Goal: Task Accomplishment & Management: Manage account settings

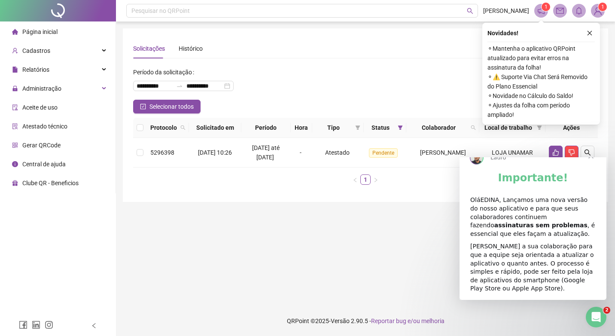
click at [592, 171] on span "Fechar" at bounding box center [591, 155] width 31 height 31
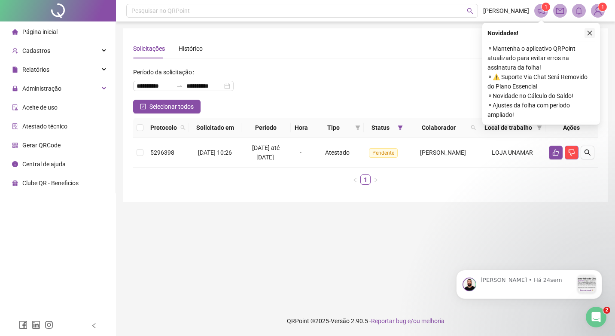
click at [592, 35] on icon "close" at bounding box center [590, 33] width 6 height 6
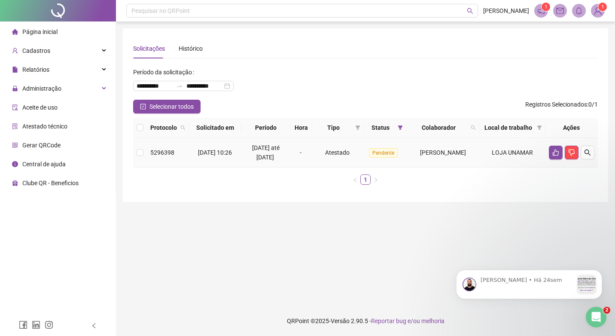
click at [421, 156] on span "[PERSON_NAME]" at bounding box center [443, 152] width 46 height 7
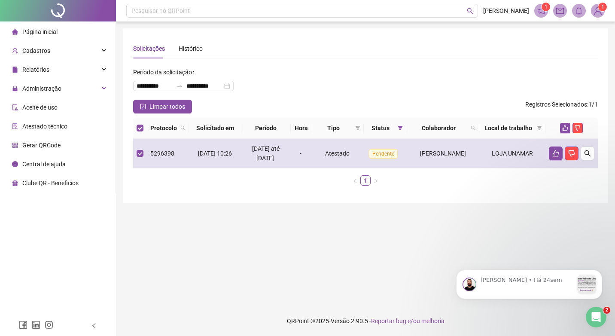
click at [421, 157] on span "[PERSON_NAME]" at bounding box center [443, 153] width 46 height 7
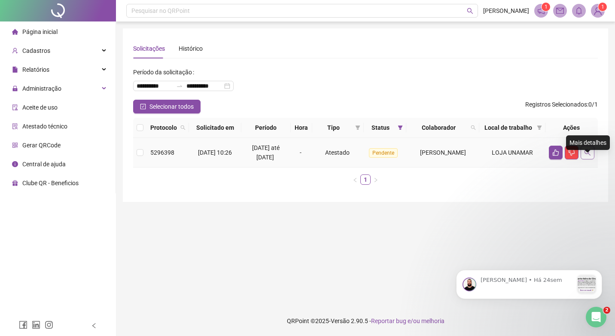
click at [587, 156] on icon "search" at bounding box center [587, 152] width 7 height 7
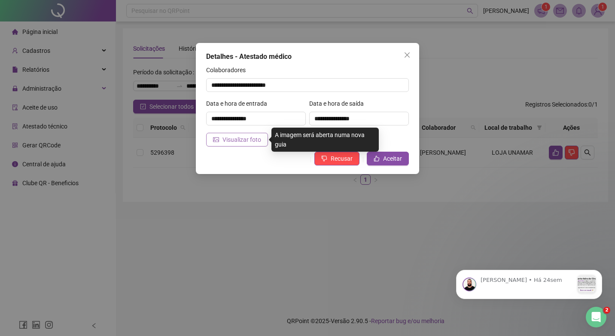
click at [226, 138] on span "Visualizar foto" at bounding box center [242, 139] width 39 height 9
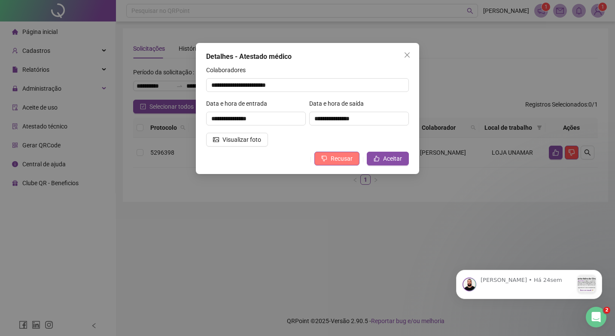
click at [340, 162] on span "Recusar" at bounding box center [342, 158] width 22 height 9
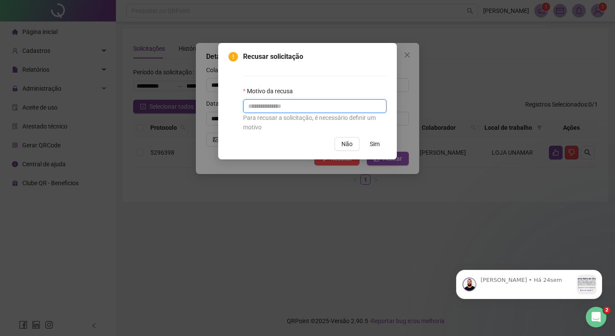
click at [256, 106] on input "text" at bounding box center [315, 106] width 144 height 14
type input "**********"
click at [375, 146] on span "Sim" at bounding box center [375, 143] width 10 height 9
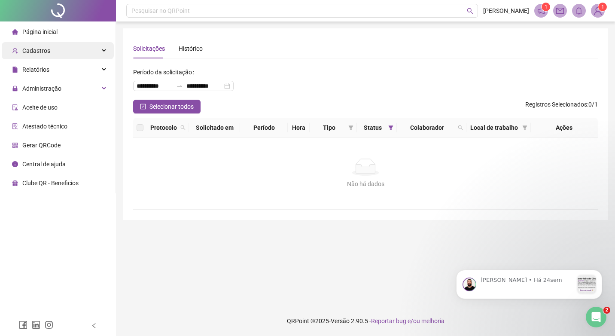
click at [96, 51] on div "Cadastros" at bounding box center [58, 50] width 112 height 17
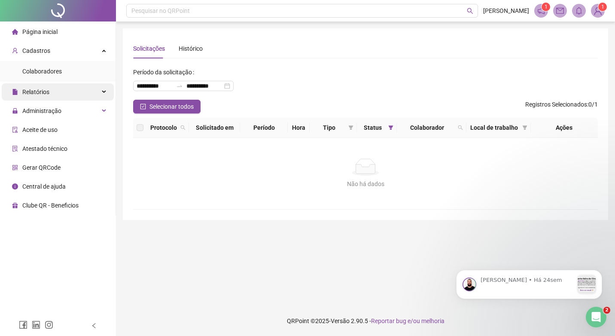
click at [95, 92] on div "Relatórios" at bounding box center [58, 91] width 112 height 17
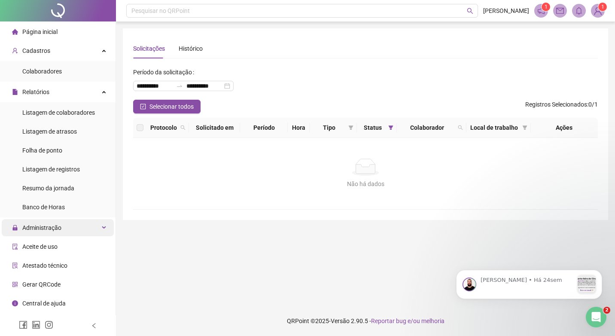
click at [105, 228] on div "Administração" at bounding box center [58, 227] width 112 height 17
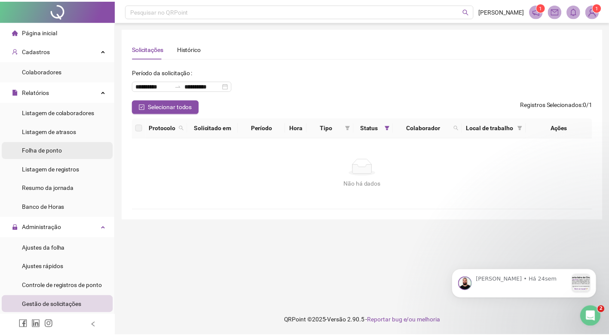
scroll to position [95, 0]
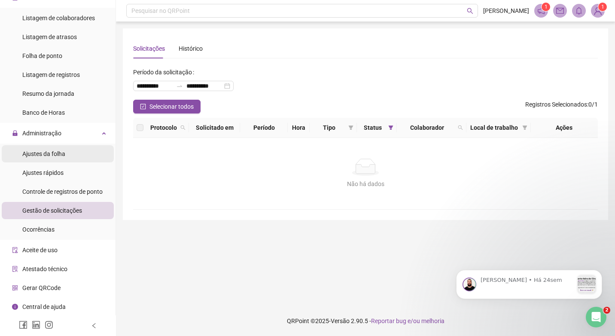
click at [58, 156] on span "Ajustes da folha" at bounding box center [43, 153] width 43 height 7
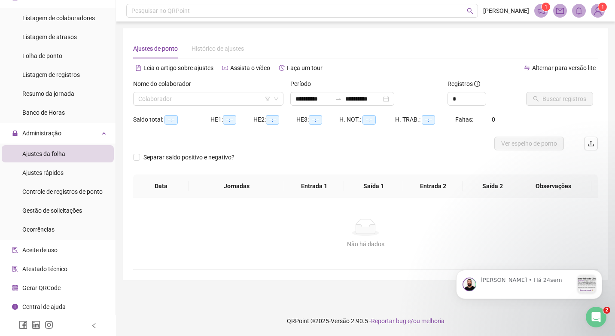
type input "**********"
click at [146, 101] on input "search" at bounding box center [204, 98] width 132 height 13
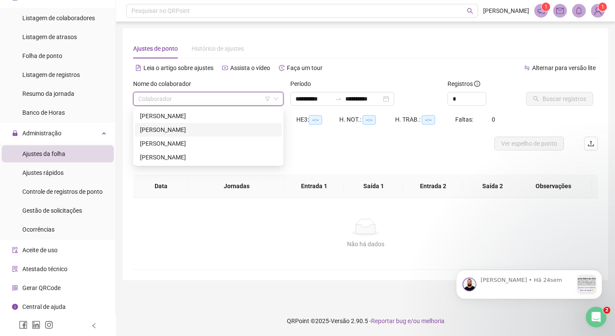
click at [146, 129] on div "[PERSON_NAME]" at bounding box center [208, 129] width 137 height 9
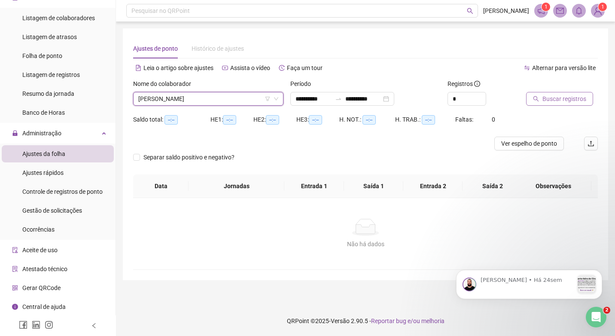
click at [566, 98] on span "Buscar registros" at bounding box center [565, 98] width 44 height 9
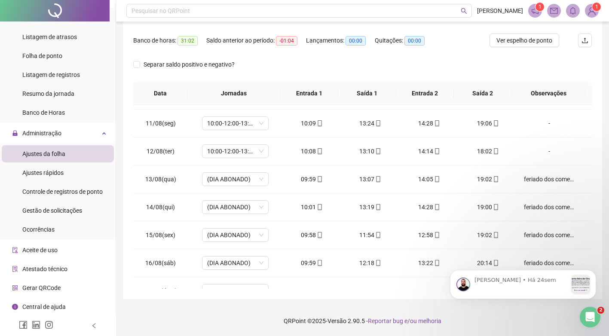
scroll to position [291, 0]
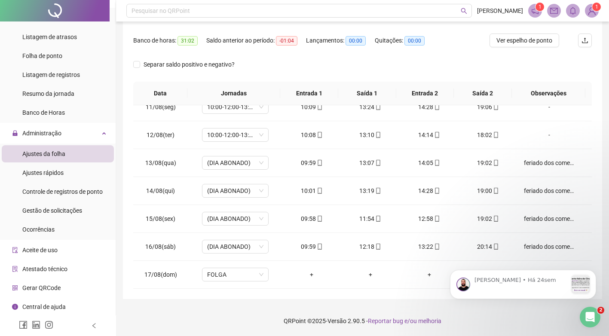
drag, startPoint x: 589, startPoint y: 151, endPoint x: 121, endPoint y: 24, distance: 484.8
click at [526, 162] on div "feriado dos comerciário" at bounding box center [549, 162] width 51 height 9
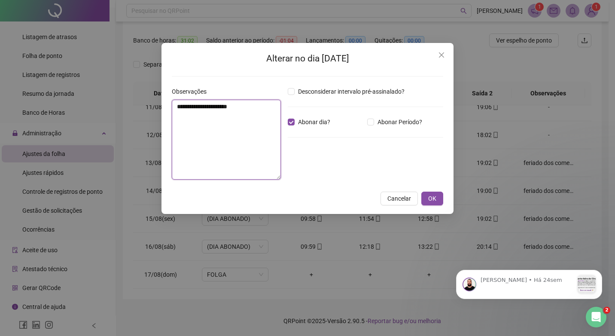
click at [249, 107] on textarea "**********" at bounding box center [226, 140] width 109 height 80
type textarea "*"
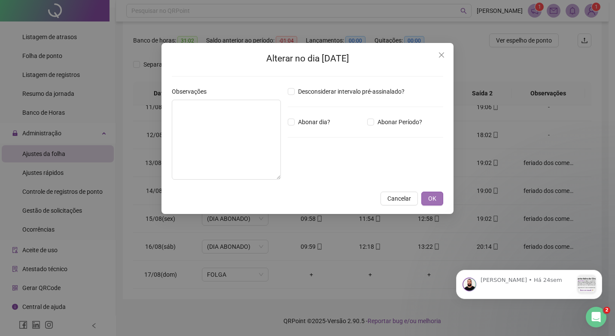
click at [431, 201] on span "OK" at bounding box center [432, 198] width 8 height 9
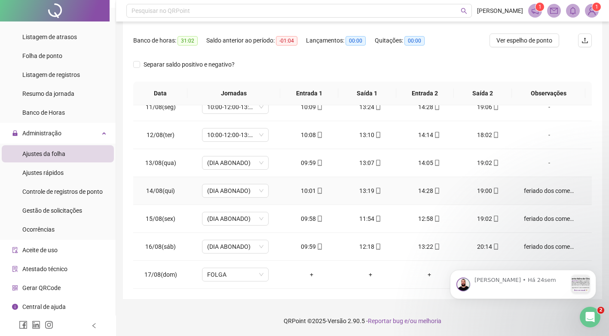
drag, startPoint x: 530, startPoint y: 191, endPoint x: 451, endPoint y: 191, distance: 79.1
click at [531, 191] on div "feriado dos comerciário" at bounding box center [549, 190] width 51 height 9
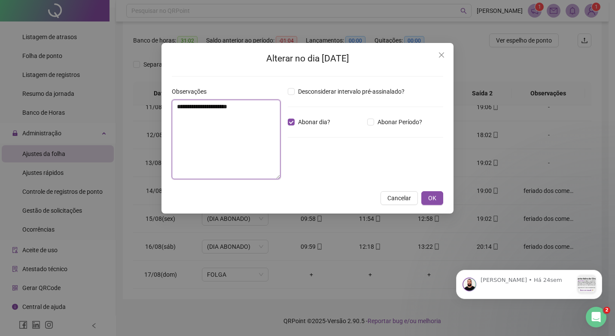
click at [245, 108] on textarea "**********" at bounding box center [226, 140] width 109 height 80
type textarea "*"
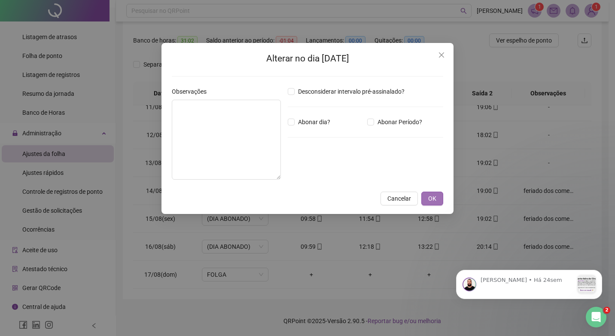
click at [436, 201] on span "OK" at bounding box center [432, 198] width 8 height 9
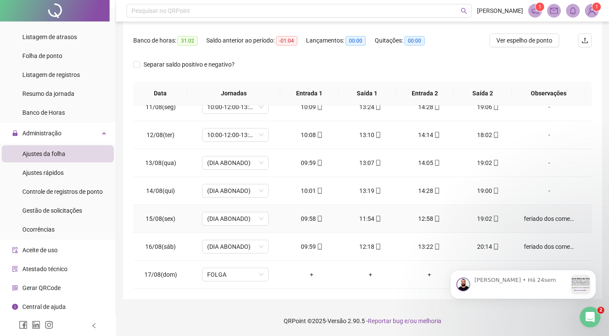
click at [532, 221] on div "feriado dos comerciário" at bounding box center [549, 218] width 51 height 9
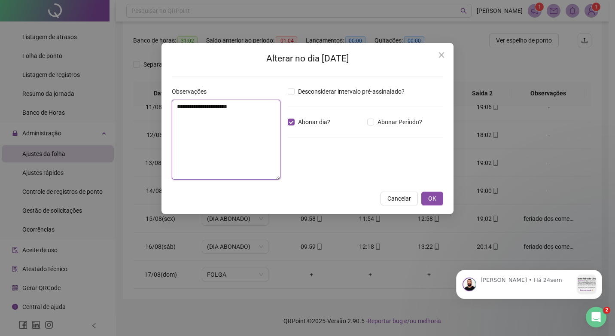
click at [246, 109] on textarea "**********" at bounding box center [226, 140] width 109 height 80
type textarea "*"
click at [295, 122] on span "Abonar dia?" at bounding box center [314, 121] width 39 height 9
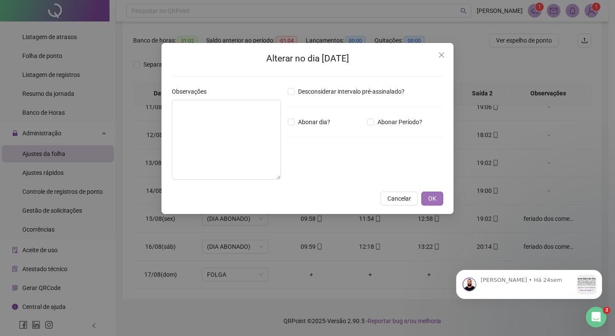
click at [425, 199] on button "OK" at bounding box center [433, 199] width 22 height 14
click at [437, 199] on button "OK" at bounding box center [433, 199] width 22 height 14
click at [432, 197] on div "Alterar no dia [DATE] Observações Desconsiderar intervalo pré-assinalado? Abona…" at bounding box center [307, 168] width 615 height 336
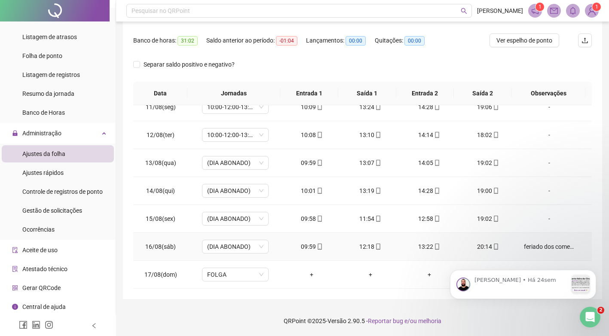
click at [532, 246] on div "feriado dos comerciário" at bounding box center [549, 246] width 51 height 9
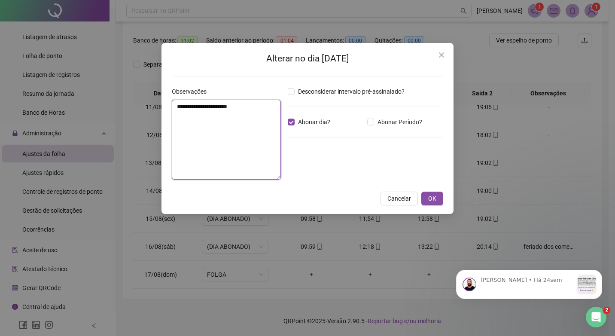
click at [247, 104] on textarea "**********" at bounding box center [226, 140] width 109 height 80
type textarea "*"
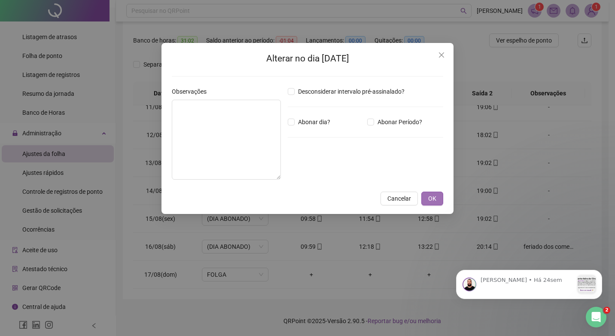
click at [433, 202] on span "OK" at bounding box center [432, 198] width 8 height 9
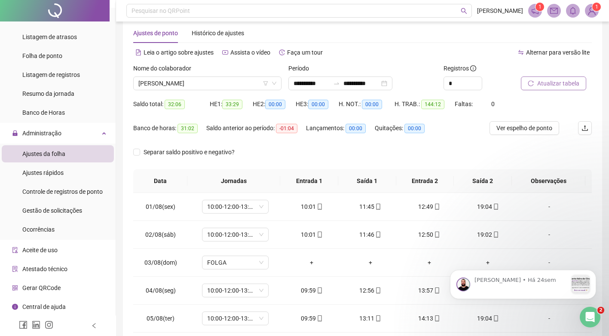
scroll to position [14, 0]
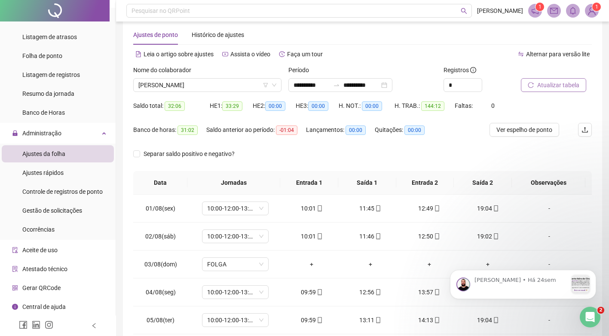
click at [541, 88] on span "Atualizar tabela" at bounding box center [558, 84] width 42 height 9
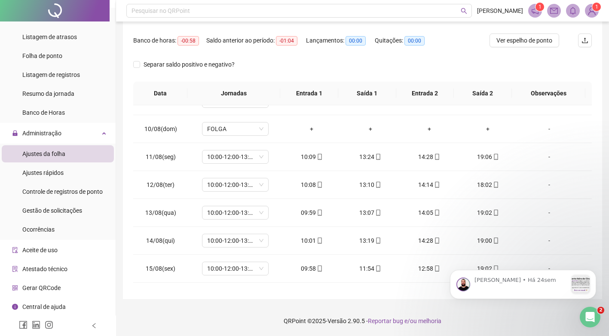
scroll to position [291, 0]
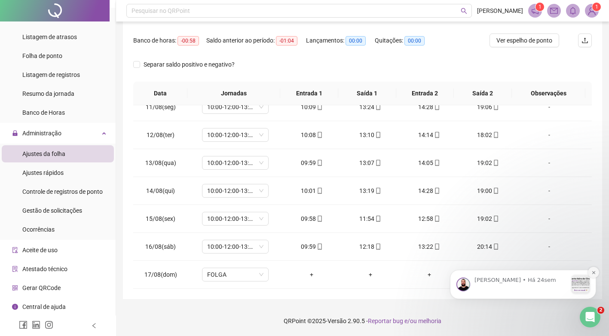
click at [593, 273] on icon "Dismiss notification" at bounding box center [593, 272] width 5 height 5
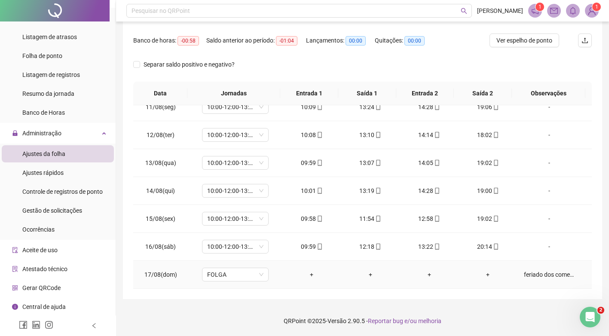
click at [529, 273] on div "feriado dos comerciário" at bounding box center [549, 274] width 51 height 9
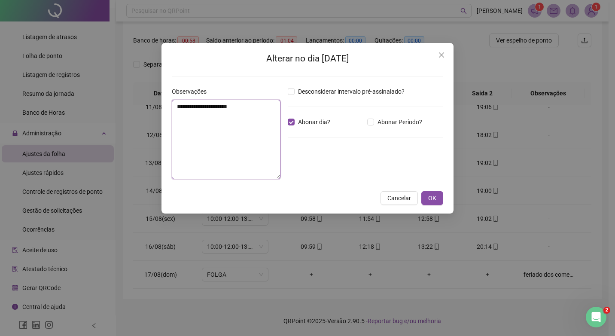
click at [250, 105] on textarea "**********" at bounding box center [226, 140] width 109 height 80
type textarea "*"
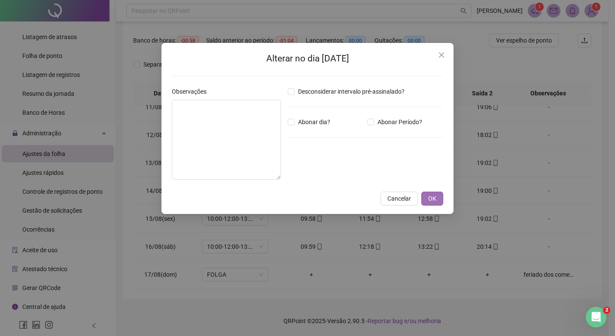
click at [440, 202] on button "OK" at bounding box center [433, 199] width 22 height 14
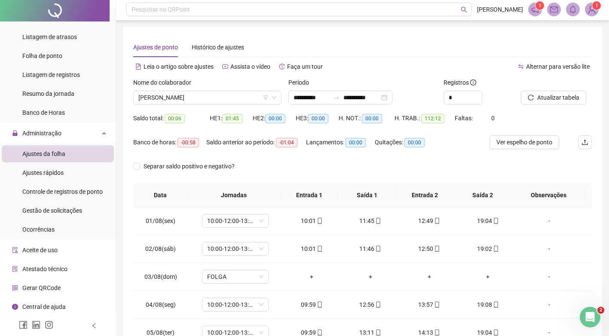
scroll to position [0, 0]
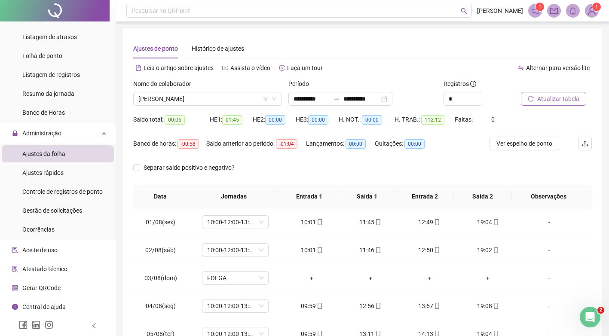
click at [562, 99] on span "Atualizar tabela" at bounding box center [558, 98] width 42 height 9
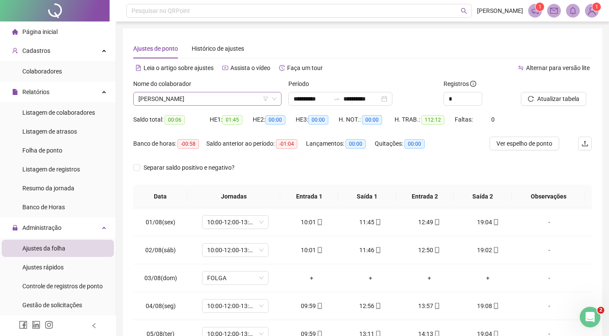
click at [241, 95] on span "[PERSON_NAME]" at bounding box center [207, 98] width 138 height 13
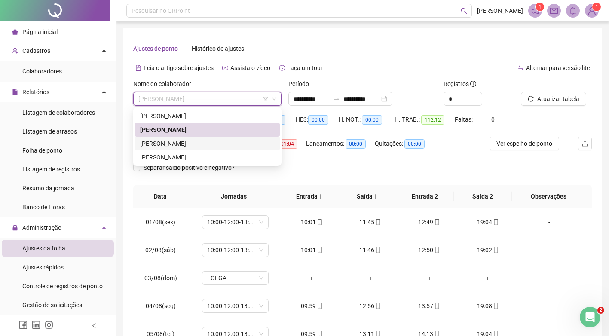
click at [213, 143] on div "[PERSON_NAME]" at bounding box center [207, 143] width 135 height 9
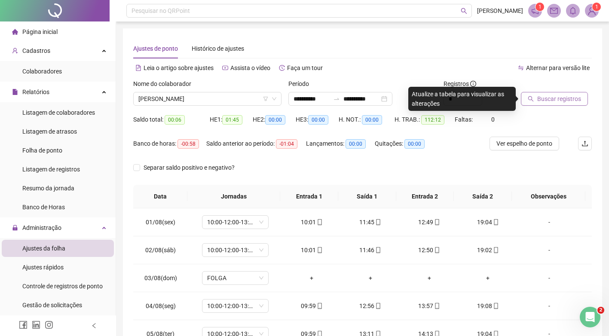
click at [548, 101] on span "Buscar registros" at bounding box center [559, 98] width 44 height 9
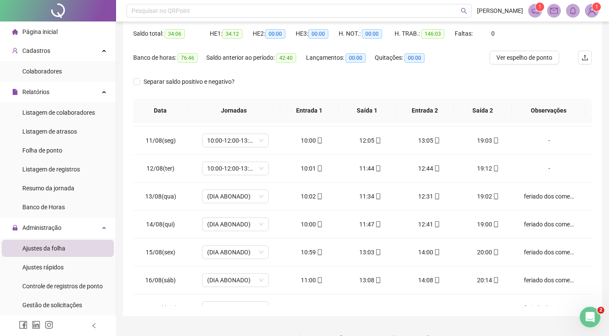
scroll to position [291, 0]
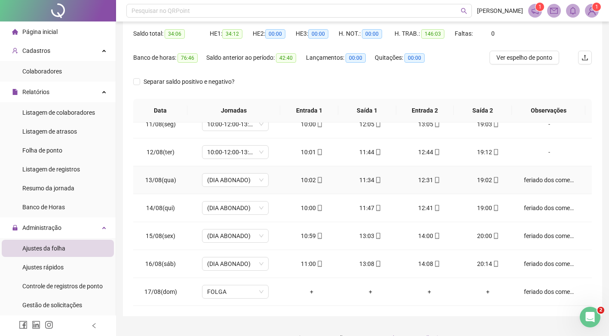
click at [526, 181] on div "feriado dos comerciário" at bounding box center [549, 179] width 51 height 9
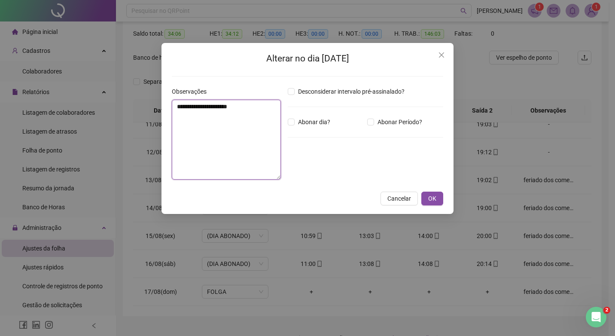
click at [237, 107] on textarea "**********" at bounding box center [226, 140] width 109 height 80
type textarea "*"
click at [435, 201] on span "OK" at bounding box center [432, 198] width 8 height 9
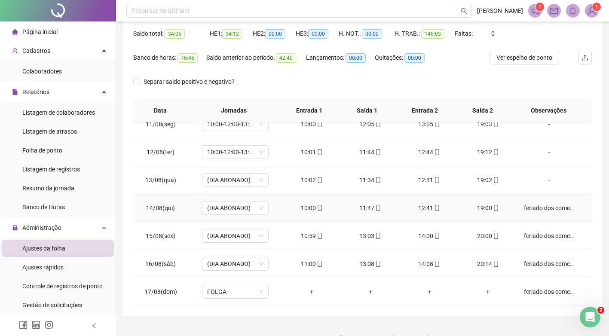
click at [529, 208] on div "feriado dos comerciário" at bounding box center [549, 207] width 51 height 9
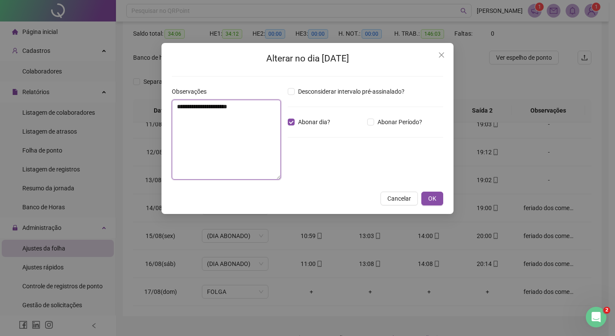
click at [251, 108] on textarea "**********" at bounding box center [226, 140] width 109 height 80
type textarea "*"
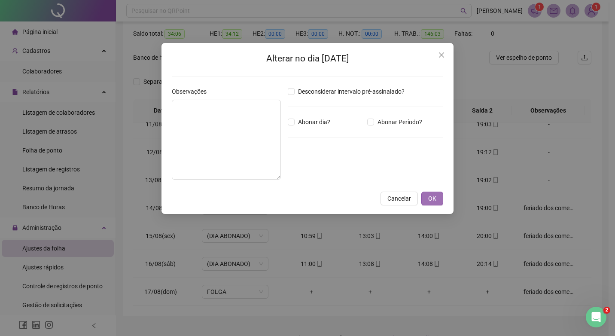
click at [431, 202] on span "OK" at bounding box center [432, 198] width 8 height 9
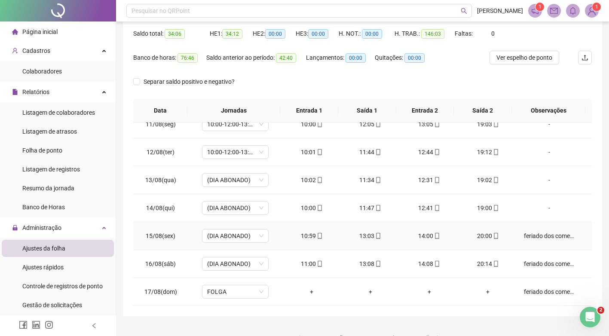
drag, startPoint x: 527, startPoint y: 236, endPoint x: 229, endPoint y: 182, distance: 303.1
click at [528, 236] on div "feriado dos comerciário" at bounding box center [549, 235] width 51 height 9
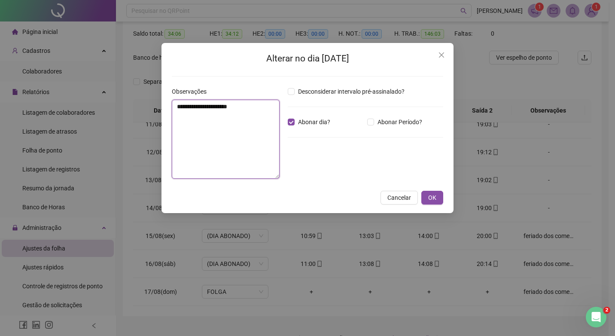
click at [244, 106] on textarea "**********" at bounding box center [226, 139] width 108 height 79
type textarea "*"
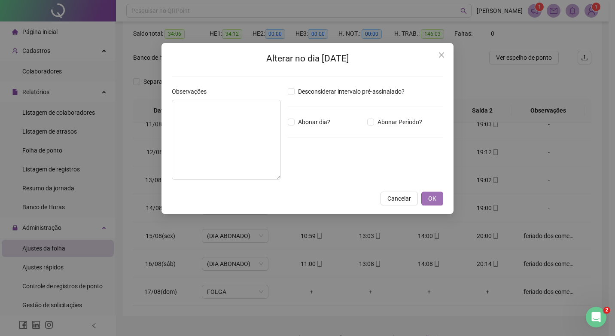
click at [431, 200] on span "OK" at bounding box center [432, 198] width 8 height 9
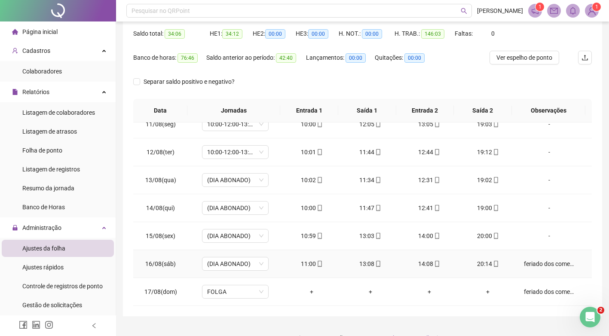
click at [532, 266] on div "feriado dos comerciário" at bounding box center [549, 263] width 51 height 9
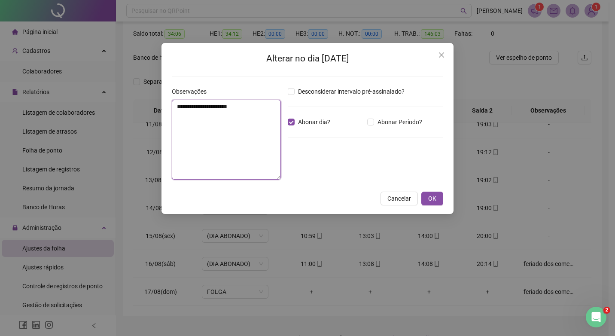
click at [249, 107] on textarea "**********" at bounding box center [226, 140] width 109 height 80
type textarea "*"
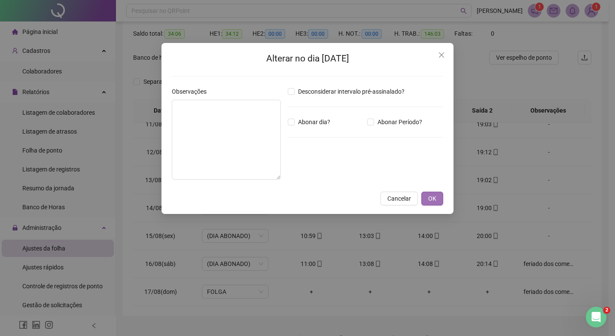
click at [429, 198] on span "OK" at bounding box center [432, 198] width 8 height 9
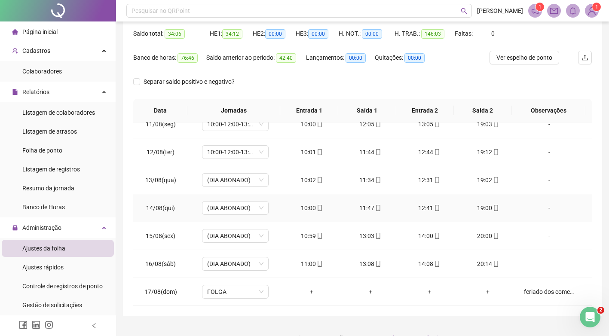
scroll to position [103, 0]
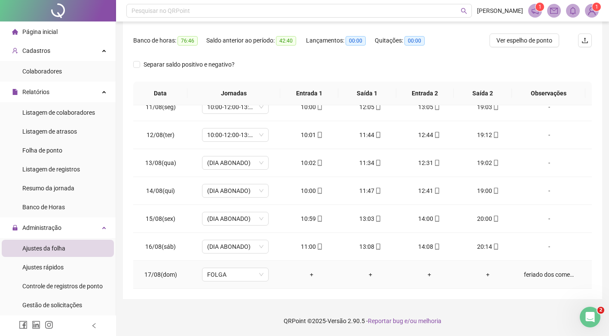
click at [533, 276] on div "feriado dos comerciário" at bounding box center [549, 274] width 51 height 9
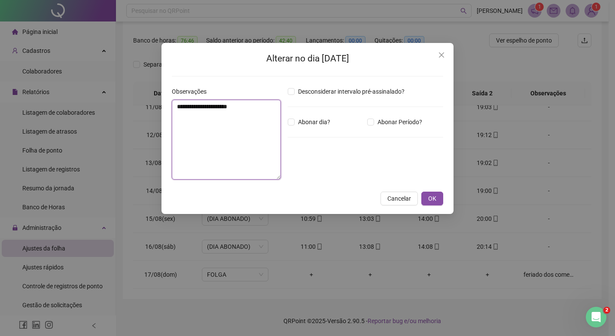
click at [198, 108] on textarea "**********" at bounding box center [226, 140] width 109 height 80
type textarea "*"
type textarea "*****"
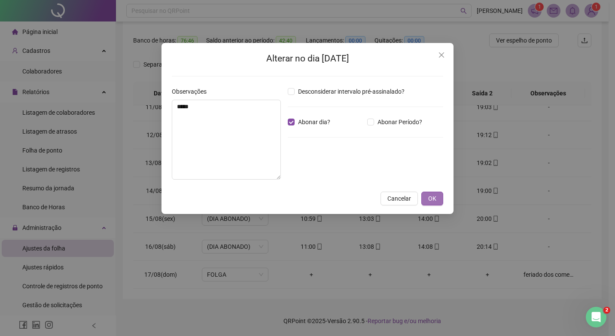
click at [434, 198] on span "OK" at bounding box center [432, 198] width 8 height 9
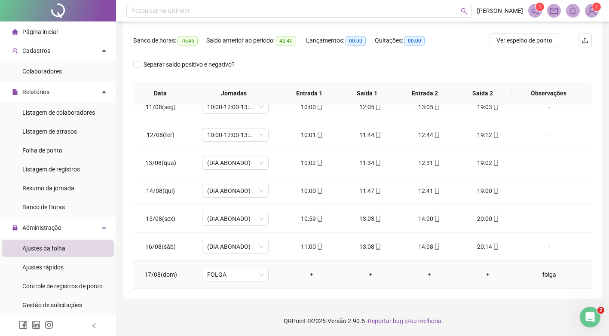
click at [545, 276] on div "folga" at bounding box center [549, 274] width 51 height 9
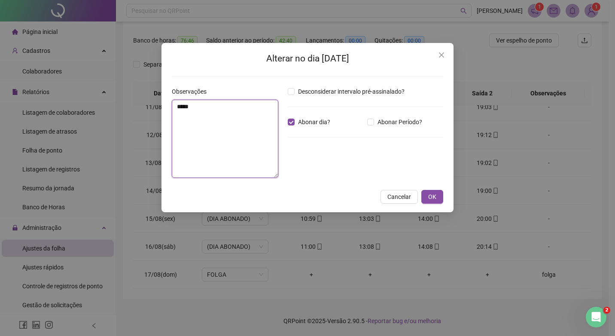
click at [193, 110] on textarea "*****" at bounding box center [225, 139] width 107 height 78
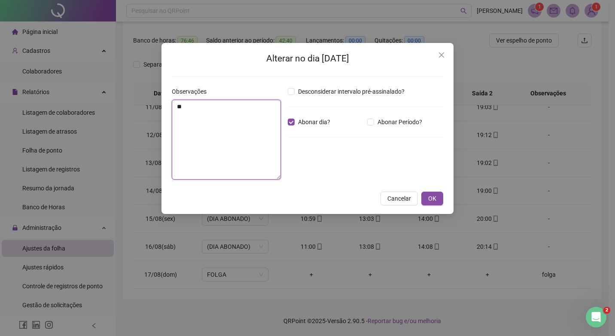
type textarea "*"
click at [430, 199] on span "OK" at bounding box center [432, 198] width 8 height 9
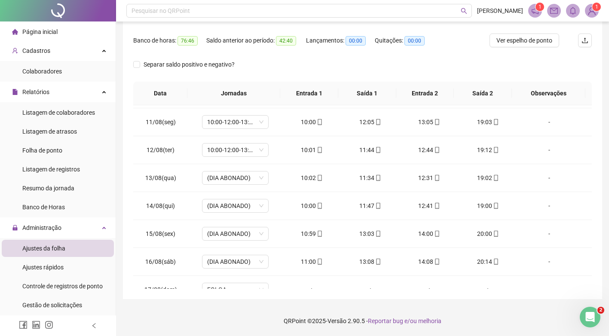
scroll to position [291, 0]
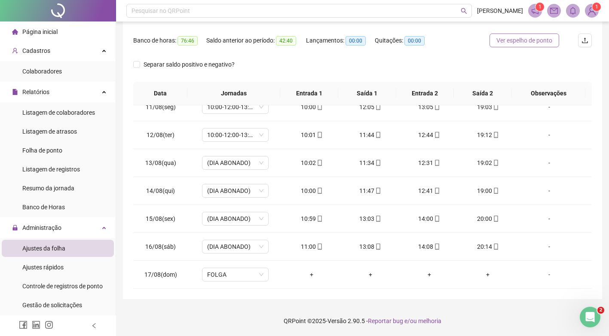
click at [502, 45] on button "Ver espelho de ponto" at bounding box center [524, 41] width 70 height 14
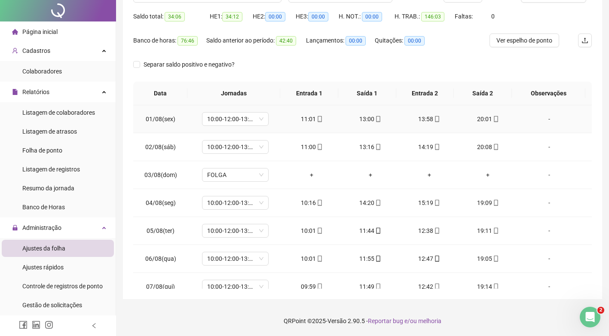
scroll to position [0, 0]
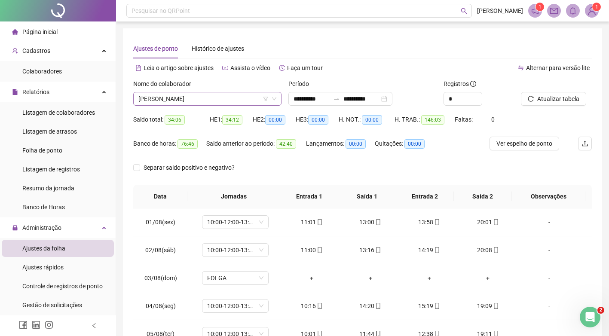
click at [239, 96] on span "[PERSON_NAME]" at bounding box center [207, 98] width 138 height 13
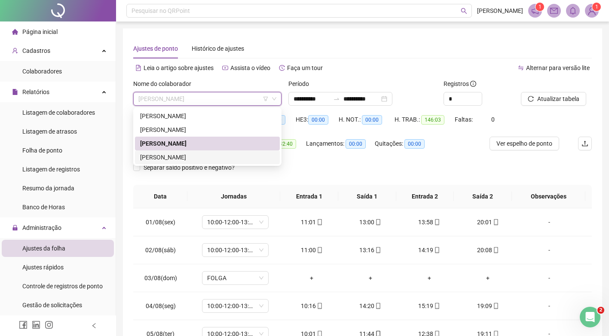
click at [214, 157] on div "[PERSON_NAME]" at bounding box center [207, 157] width 135 height 9
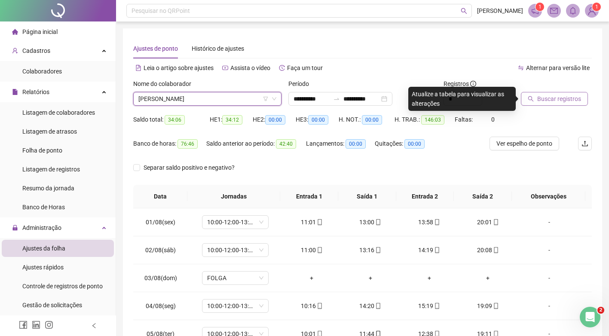
click at [548, 101] on span "Buscar registros" at bounding box center [559, 98] width 44 height 9
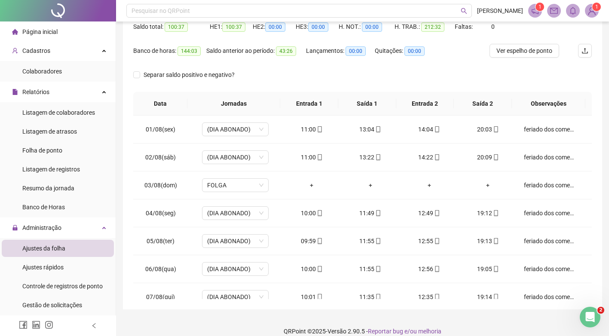
scroll to position [103, 0]
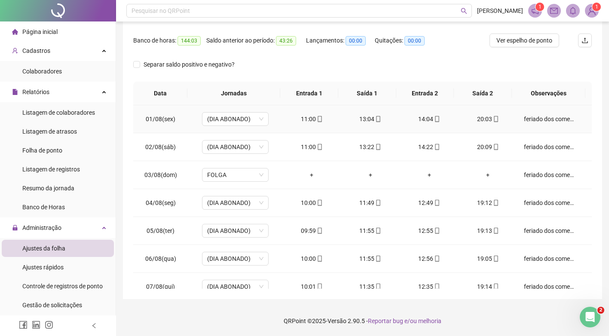
click at [524, 117] on div "feriado dos comerciário" at bounding box center [549, 118] width 51 height 9
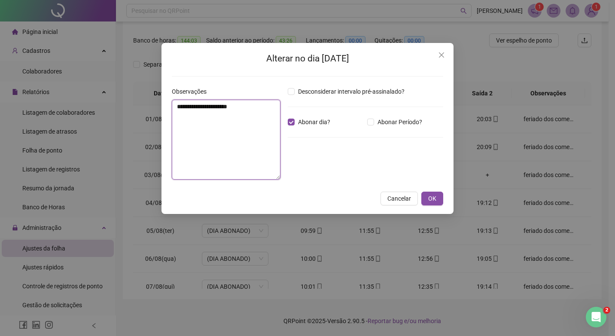
click at [254, 103] on textarea "**********" at bounding box center [226, 140] width 109 height 80
type textarea "*"
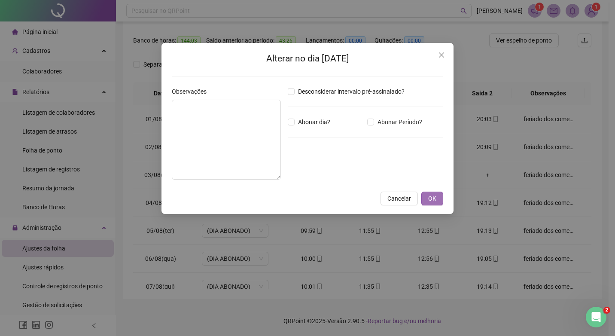
drag, startPoint x: 442, startPoint y: 200, endPoint x: 423, endPoint y: 201, distance: 18.9
click at [442, 200] on button "OK" at bounding box center [433, 199] width 22 height 14
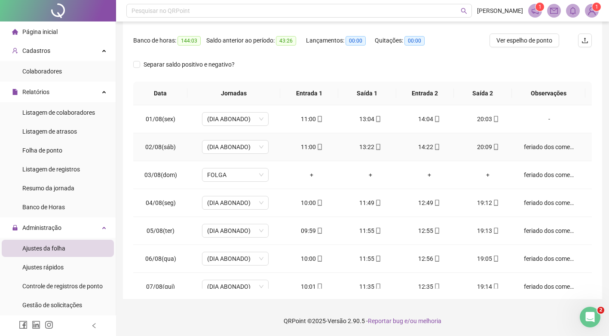
click at [535, 147] on div "feriado dos comerciário" at bounding box center [549, 146] width 51 height 9
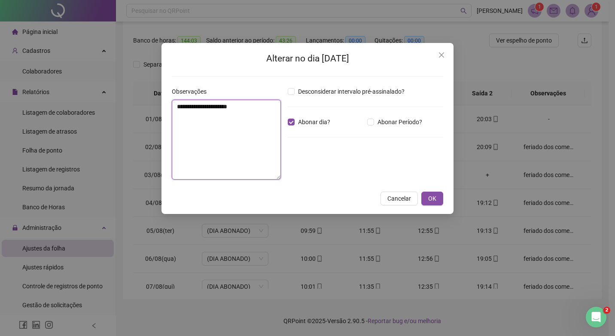
click at [242, 106] on textarea "**********" at bounding box center [226, 140] width 109 height 80
type textarea "*"
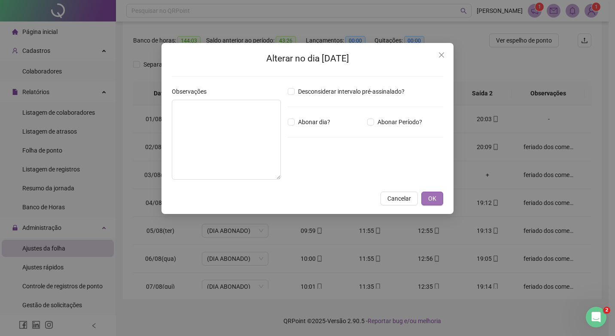
click at [432, 202] on span "OK" at bounding box center [432, 198] width 8 height 9
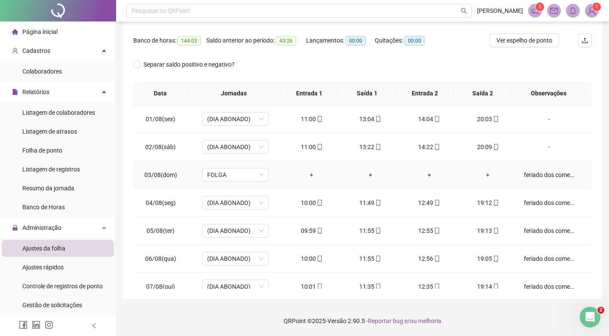
click at [537, 172] on div "feriado dos comerciário" at bounding box center [549, 174] width 51 height 9
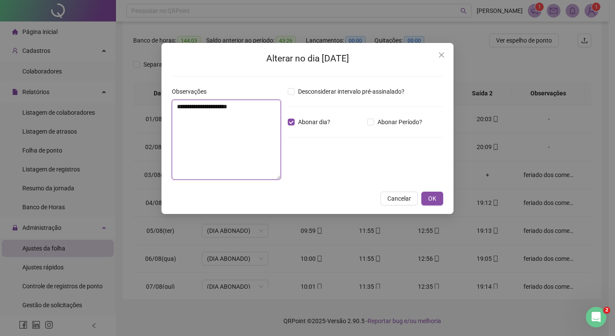
click at [242, 106] on textarea "**********" at bounding box center [226, 140] width 109 height 80
type textarea "*"
click at [431, 199] on span "OK" at bounding box center [432, 198] width 8 height 9
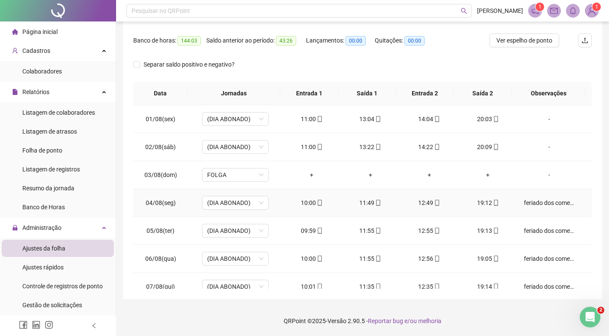
click at [530, 205] on div "feriado dos comerciário" at bounding box center [549, 202] width 51 height 9
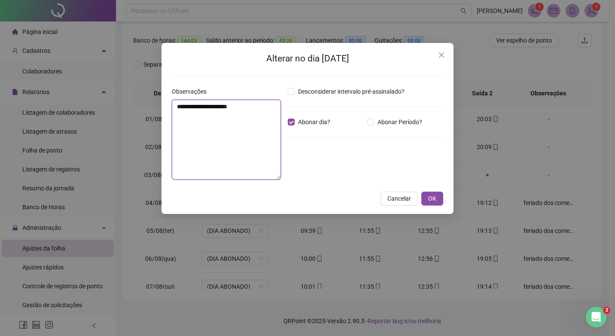
click at [252, 107] on textarea "**********" at bounding box center [226, 140] width 109 height 80
type textarea "*"
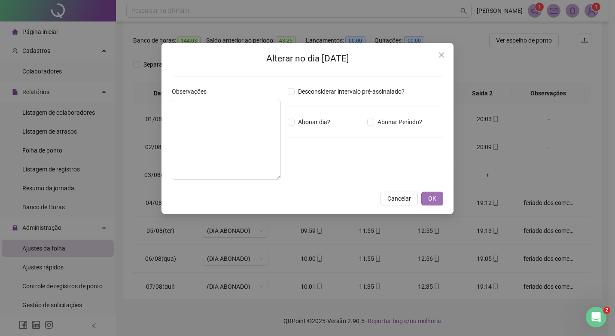
click at [439, 199] on button "OK" at bounding box center [433, 199] width 22 height 14
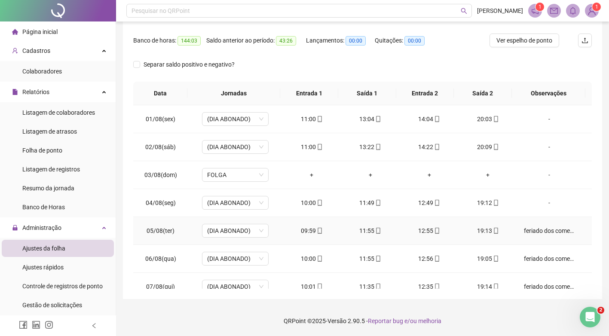
click at [536, 229] on div "feriado dos comerciário" at bounding box center [549, 230] width 51 height 9
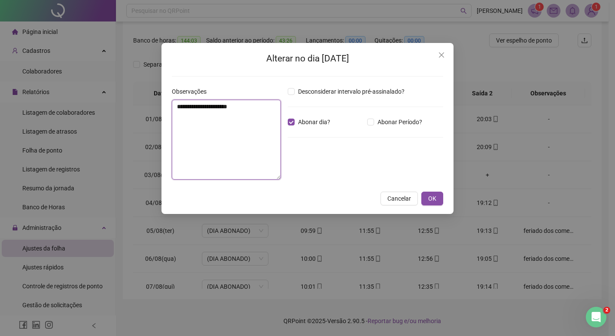
click at [243, 109] on textarea "**********" at bounding box center [226, 140] width 109 height 80
type textarea "*"
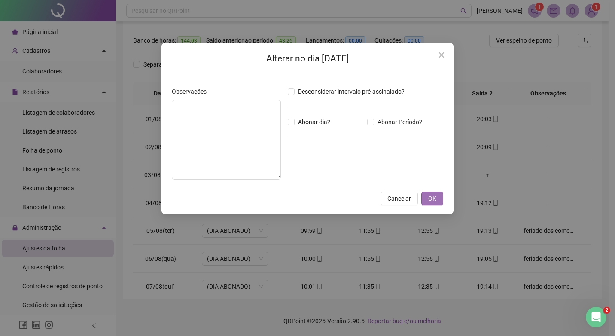
click at [431, 198] on span "OK" at bounding box center [432, 198] width 8 height 9
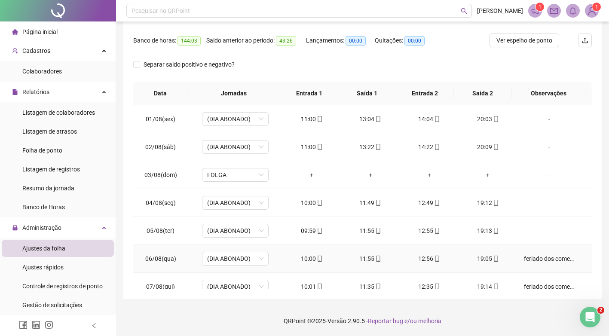
click at [541, 256] on div "feriado dos comerciário" at bounding box center [549, 258] width 51 height 9
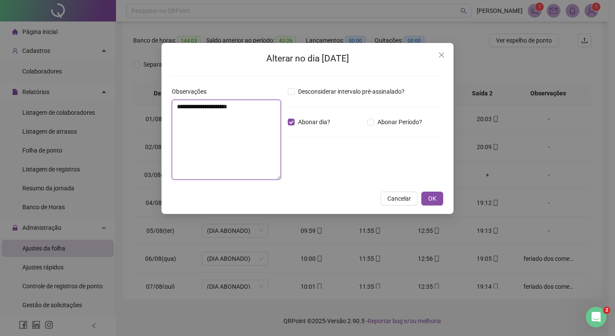
click at [251, 107] on textarea "**********" at bounding box center [226, 140] width 109 height 80
type textarea "*"
drag, startPoint x: 438, startPoint y: 197, endPoint x: 421, endPoint y: 185, distance: 21.0
click at [437, 197] on button "OK" at bounding box center [433, 199] width 22 height 14
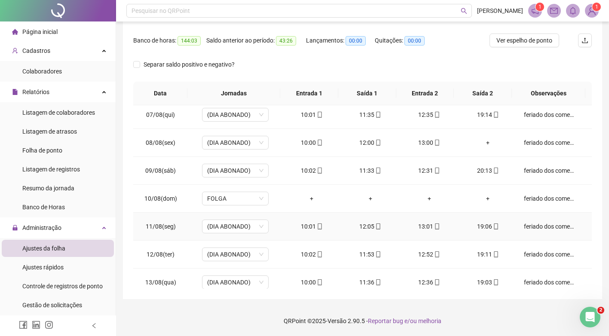
scroll to position [129, 0]
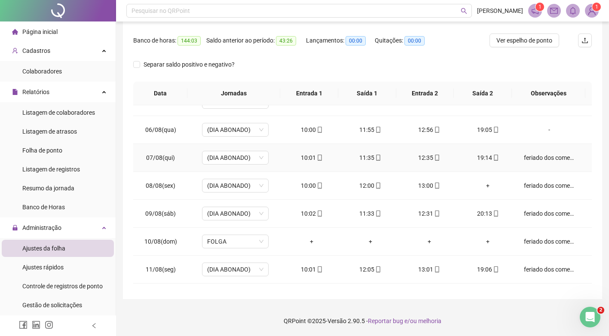
click at [529, 155] on div "feriado dos comerciário" at bounding box center [549, 157] width 51 height 9
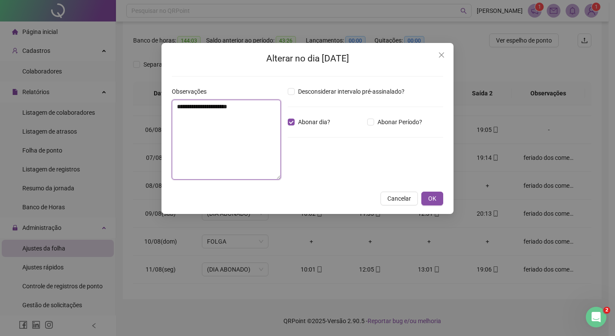
click at [242, 106] on textarea "**********" at bounding box center [226, 140] width 109 height 80
type textarea "*"
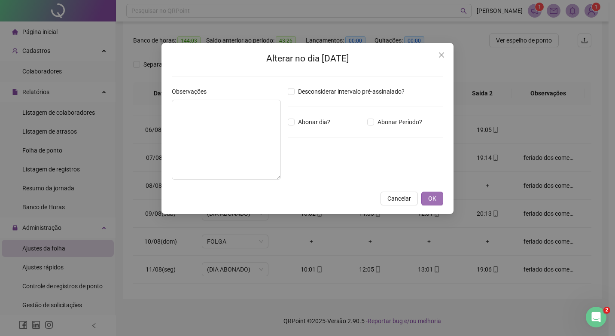
click at [435, 200] on span "OK" at bounding box center [432, 198] width 8 height 9
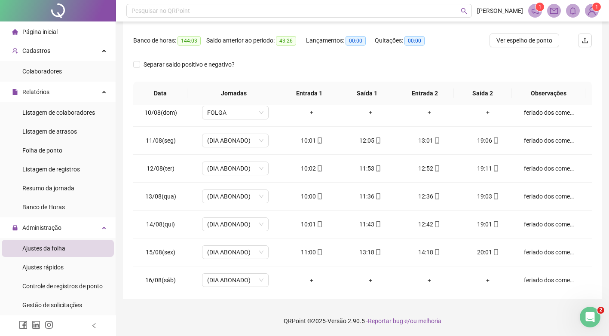
scroll to position [291, 0]
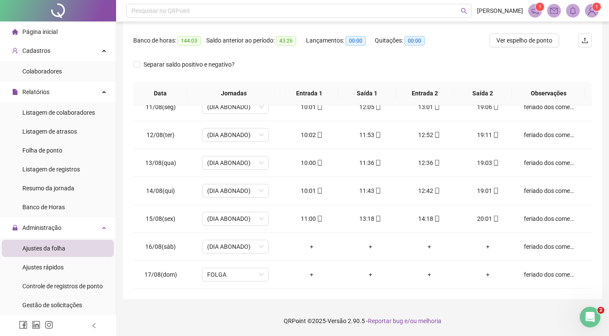
click at [313, 290] on div "**********" at bounding box center [362, 112] width 479 height 374
click at [547, 219] on div "feriado dos comerciário" at bounding box center [549, 218] width 51 height 9
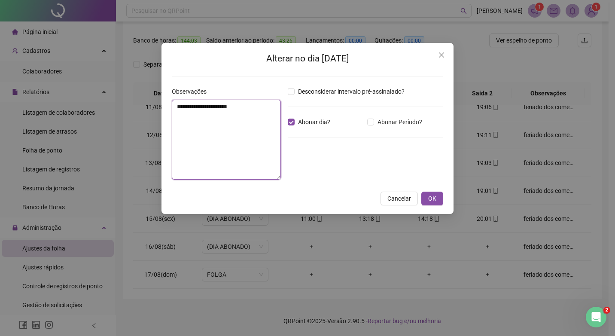
click at [245, 105] on textarea "**********" at bounding box center [226, 140] width 109 height 80
type textarea "**********"
click at [430, 200] on span "OK" at bounding box center [432, 198] width 8 height 9
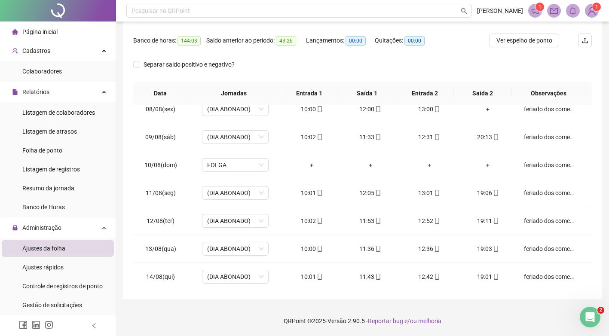
scroll to position [162, 0]
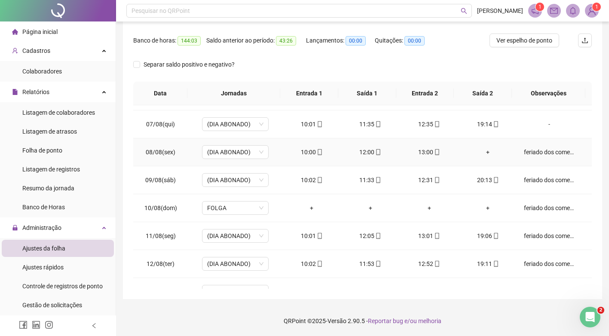
click at [533, 153] on div "feriado dos comerciário" at bounding box center [549, 151] width 51 height 9
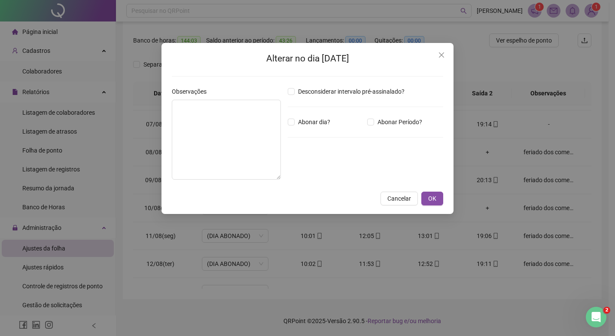
type textarea "**********"
click at [445, 56] on icon "close" at bounding box center [441, 55] width 7 height 7
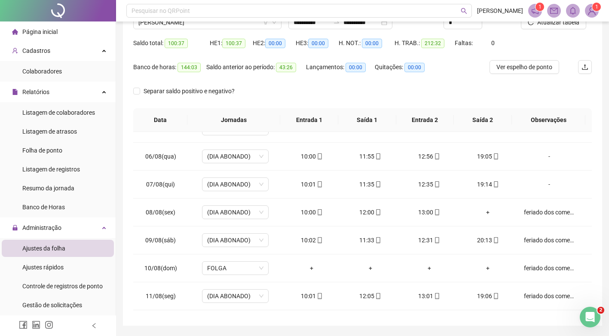
scroll to position [103, 0]
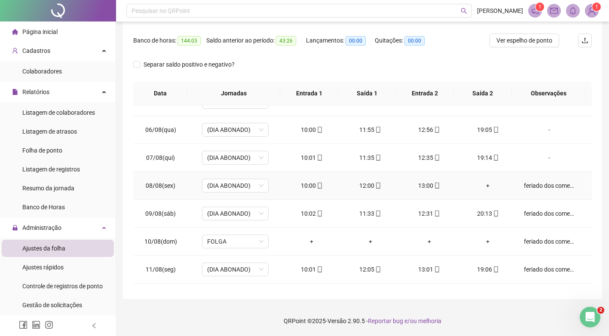
click at [536, 184] on div "feriado dos comerciário" at bounding box center [549, 185] width 51 height 9
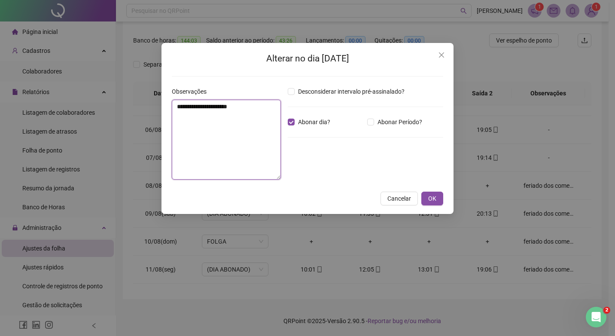
click at [246, 107] on textarea "**********" at bounding box center [226, 140] width 109 height 80
type textarea "*"
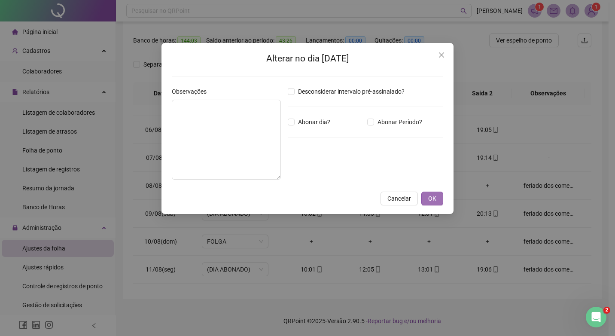
click at [431, 203] on span "OK" at bounding box center [432, 198] width 8 height 9
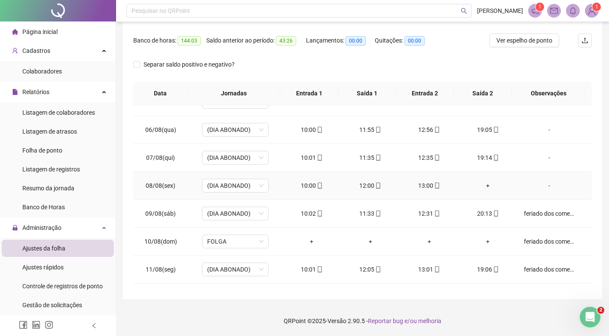
click at [483, 188] on div "+" at bounding box center [487, 185] width 45 height 9
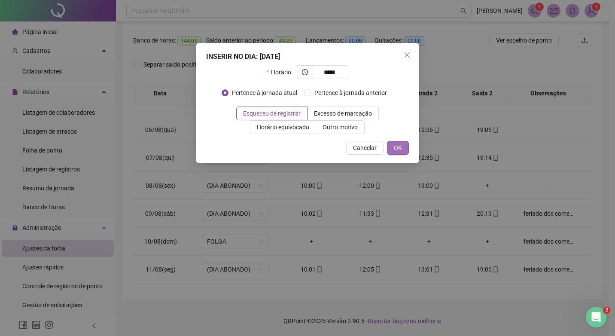
type input "*****"
click at [400, 149] on span "OK" at bounding box center [398, 147] width 8 height 9
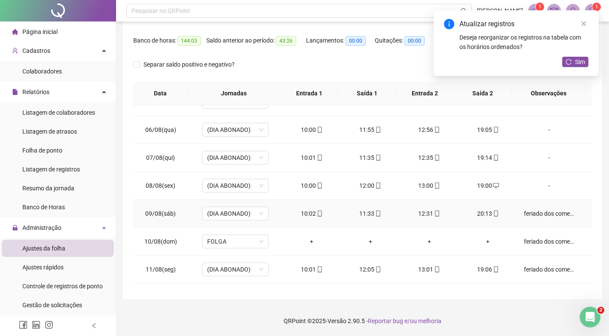
click at [538, 215] on div "feriado dos comerciário" at bounding box center [549, 213] width 51 height 9
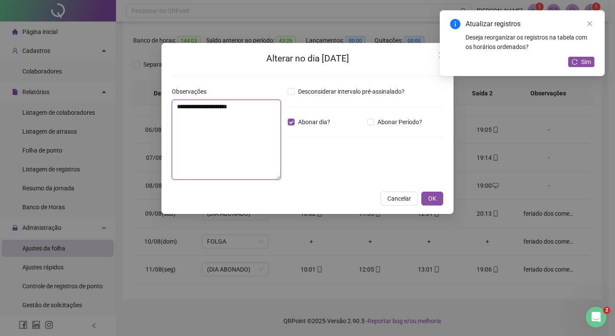
click at [243, 109] on textarea "**********" at bounding box center [226, 140] width 109 height 80
type textarea "*"
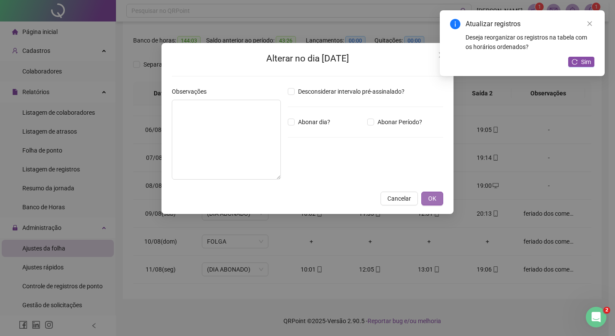
click at [428, 199] on button "OK" at bounding box center [433, 199] width 22 height 14
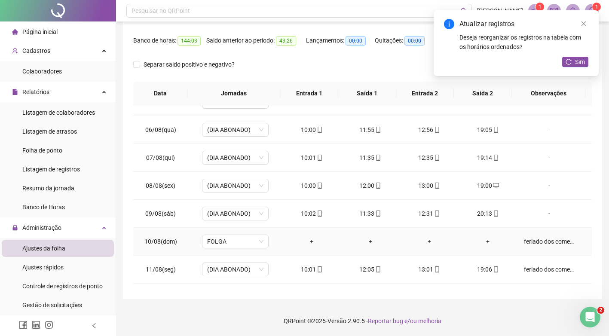
click at [538, 241] on div "feriado dos comerciário" at bounding box center [549, 241] width 51 height 9
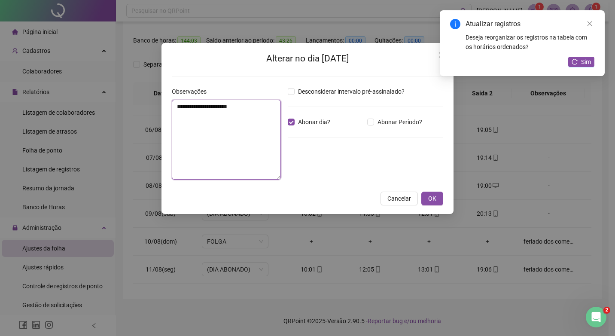
click at [240, 109] on textarea "**********" at bounding box center [226, 140] width 109 height 80
type textarea "*"
click at [436, 203] on span "OK" at bounding box center [432, 198] width 8 height 9
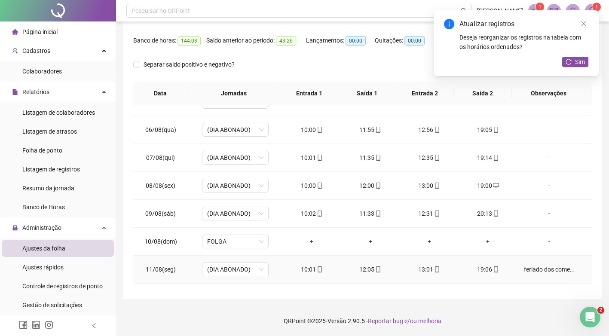
click at [537, 270] on div "feriado dos comerciário" at bounding box center [549, 269] width 51 height 9
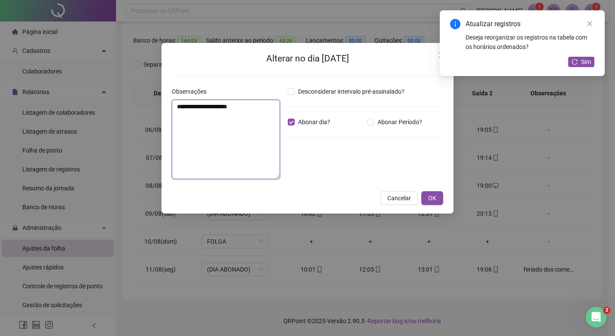
click at [242, 110] on textarea "**********" at bounding box center [226, 140] width 108 height 80
type textarea "*"
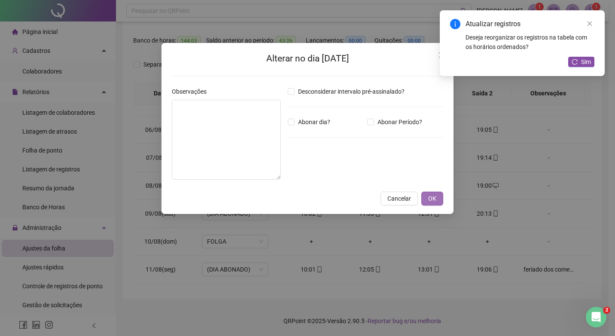
click at [434, 199] on span "OK" at bounding box center [432, 198] width 8 height 9
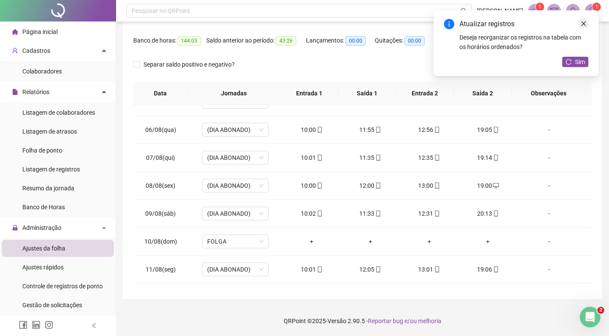
click at [592, 24] on div "Atualizar registros Deseja reorganizar os registros na tabela com os horários o…" at bounding box center [516, 43] width 165 height 66
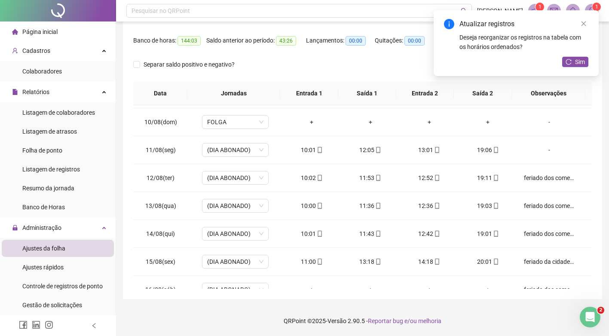
scroll to position [251, 0]
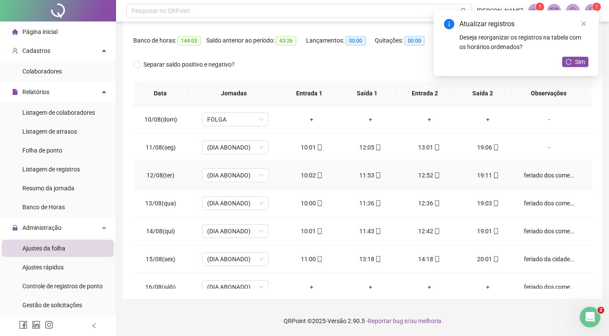
click at [526, 174] on div "feriado dos comerciário" at bounding box center [549, 175] width 51 height 9
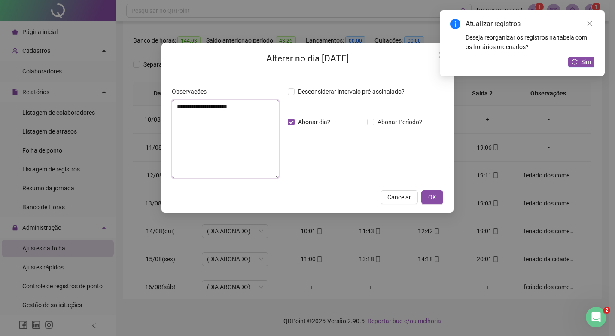
click at [244, 104] on textarea "**********" at bounding box center [225, 139] width 107 height 79
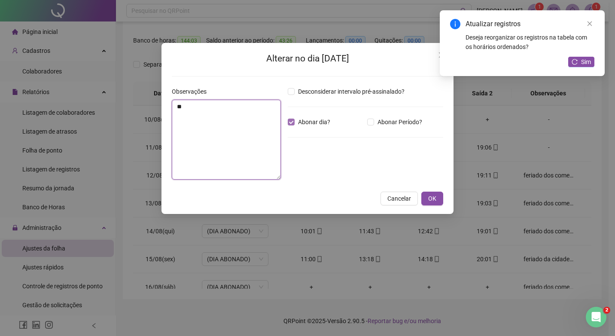
type textarea "*"
click at [437, 193] on button "OK" at bounding box center [433, 199] width 22 height 14
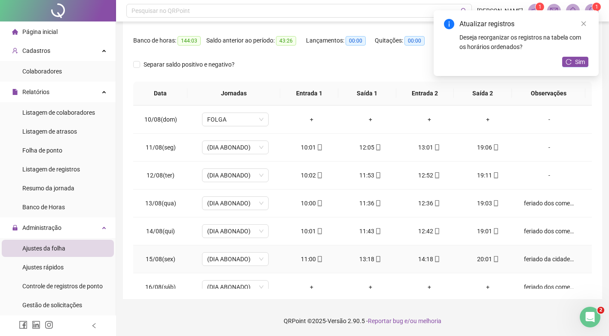
scroll to position [291, 0]
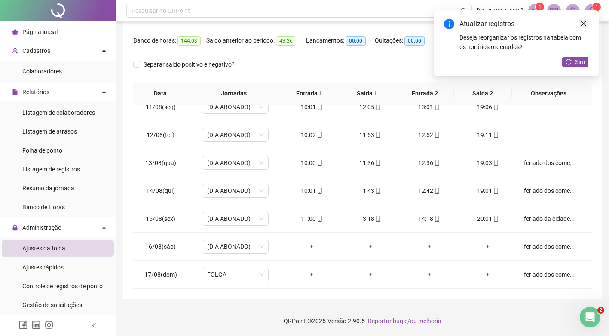
click at [584, 26] on icon "close" at bounding box center [584, 24] width 6 height 6
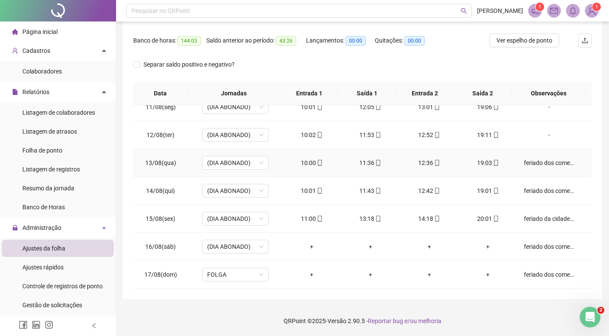
click at [540, 162] on div "feriado dos comerciário" at bounding box center [549, 162] width 51 height 9
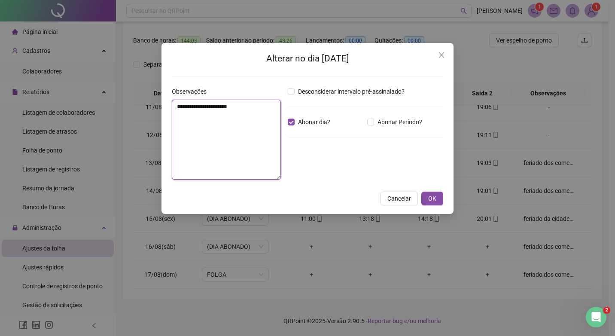
click at [249, 107] on textarea "**********" at bounding box center [226, 140] width 109 height 80
type textarea "*"
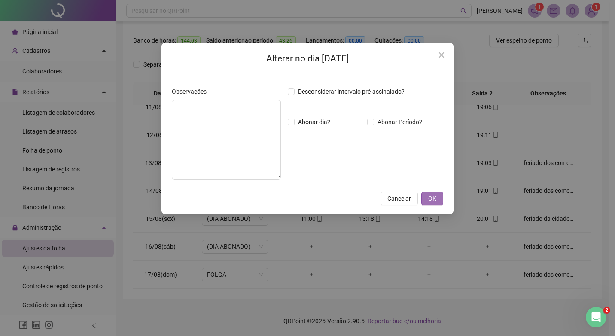
click at [431, 196] on span "OK" at bounding box center [432, 198] width 8 height 9
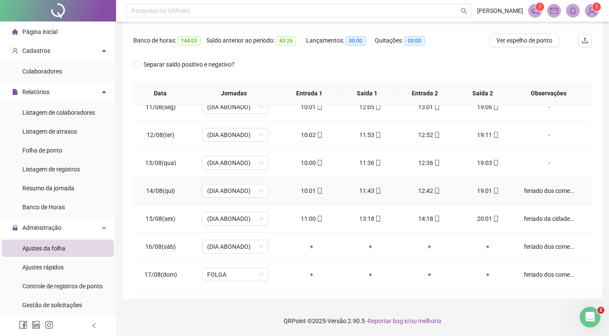
click at [541, 191] on div "feriado dos comerciário" at bounding box center [549, 190] width 51 height 9
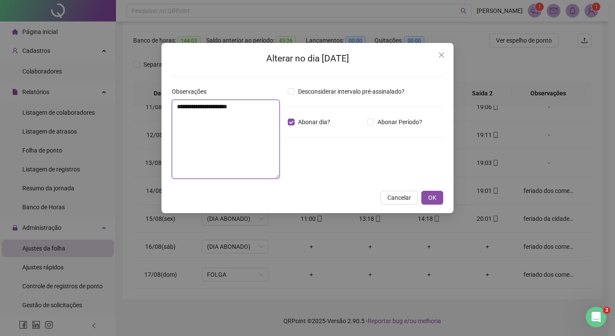
click at [248, 108] on textarea "**********" at bounding box center [226, 139] width 108 height 79
type textarea "*"
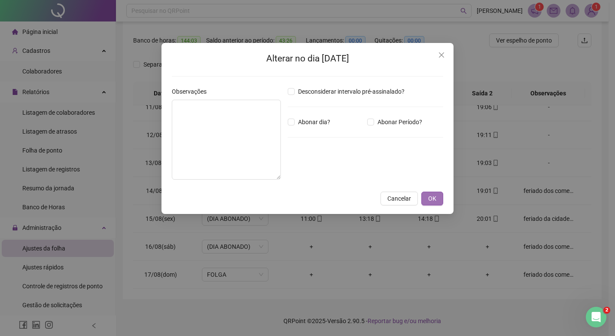
click at [434, 203] on span "OK" at bounding box center [432, 198] width 8 height 9
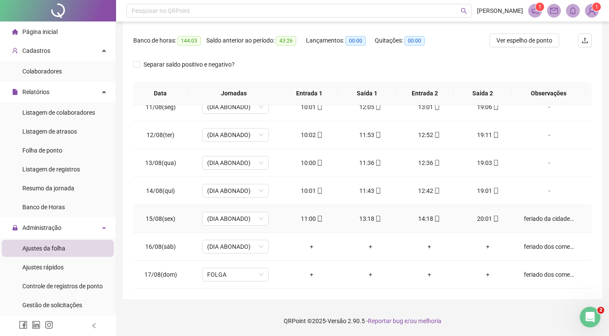
click at [535, 220] on div "feriado da cidade [GEOGRAPHIC_DATA]" at bounding box center [549, 218] width 51 height 9
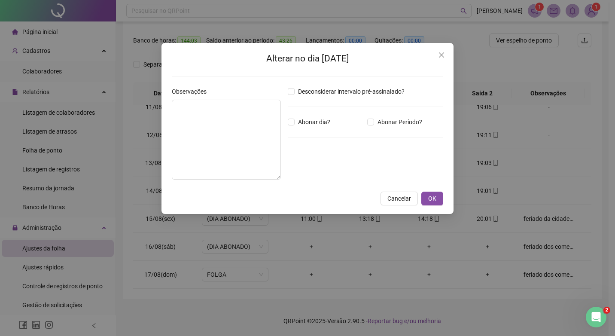
type textarea "**********"
click at [250, 106] on textarea "**********" at bounding box center [226, 140] width 109 height 80
click at [439, 57] on icon "close" at bounding box center [441, 55] width 7 height 7
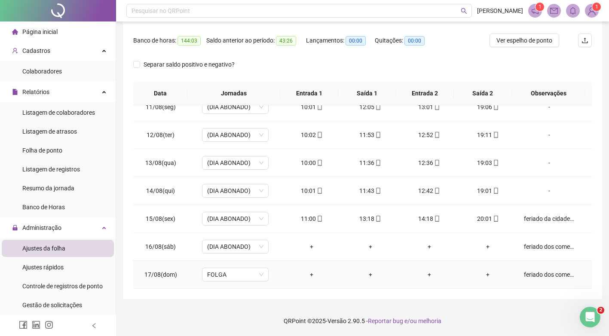
click at [532, 275] on div "feriado dos comerciário" at bounding box center [549, 274] width 51 height 9
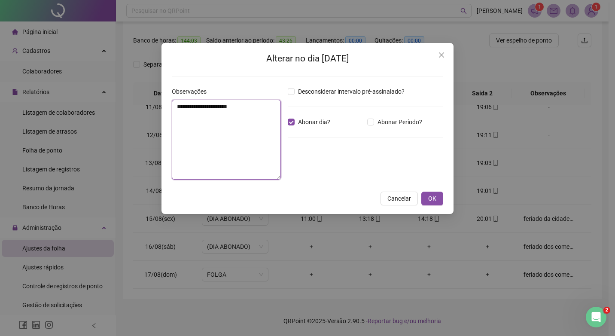
click at [247, 107] on textarea "**********" at bounding box center [226, 140] width 109 height 80
type textarea "*"
click at [434, 199] on span "OK" at bounding box center [432, 198] width 8 height 9
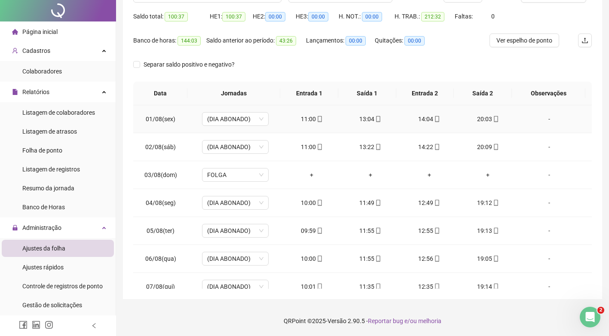
scroll to position [0, 0]
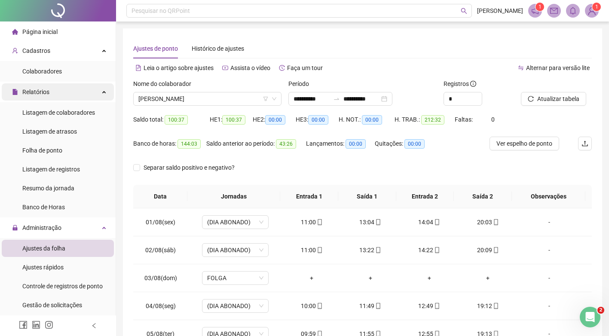
click at [98, 94] on div "Relatórios" at bounding box center [58, 91] width 112 height 17
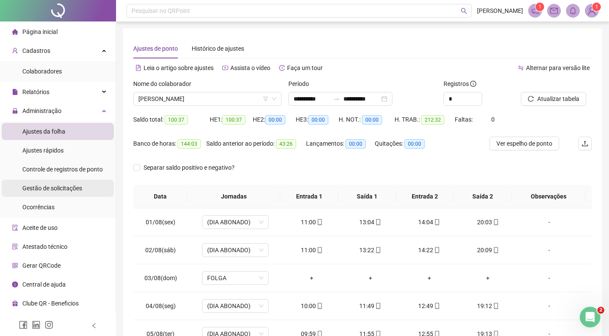
click at [71, 190] on span "Gestão de solicitações" at bounding box center [52, 188] width 60 height 7
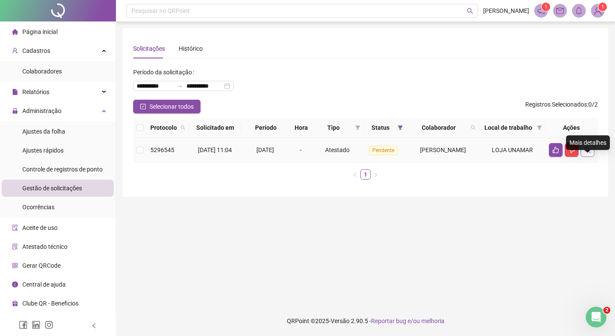
click at [588, 153] on icon "search" at bounding box center [587, 150] width 7 height 7
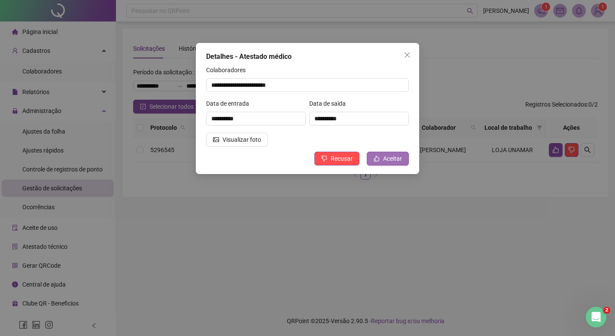
click at [394, 160] on span "Aceitar" at bounding box center [392, 158] width 19 height 9
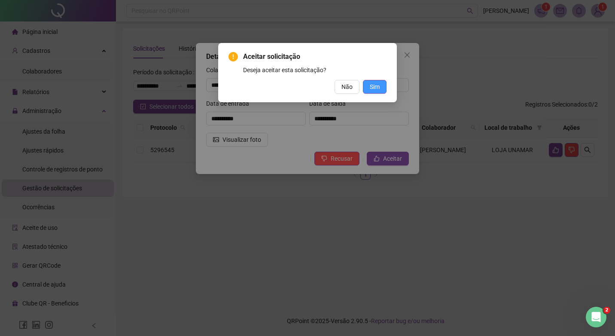
click at [377, 86] on span "Sim" at bounding box center [375, 86] width 10 height 9
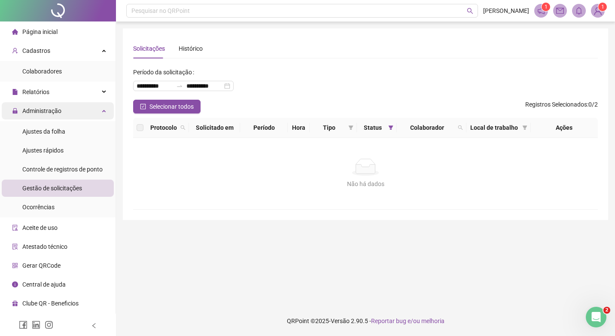
click at [103, 110] on icon at bounding box center [105, 110] width 4 height 0
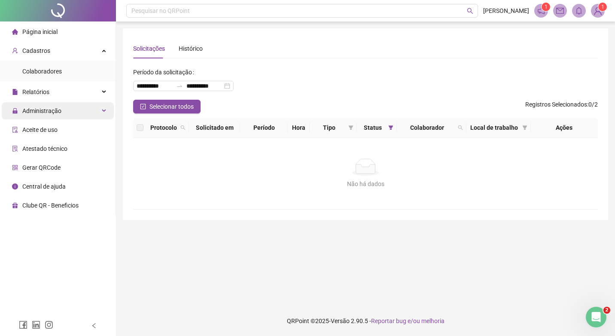
click at [104, 108] on div "Administração" at bounding box center [58, 110] width 112 height 17
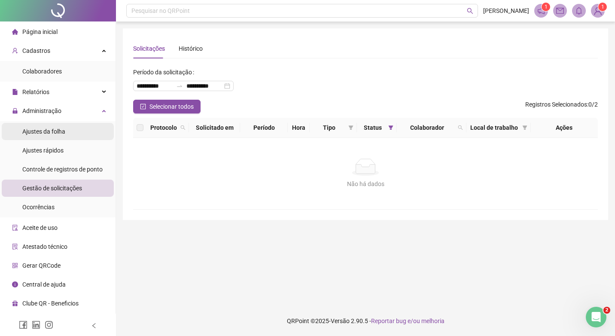
drag, startPoint x: 59, startPoint y: 135, endPoint x: 87, endPoint y: 129, distance: 28.9
click at [59, 135] on span "Ajustes da folha" at bounding box center [43, 131] width 43 height 7
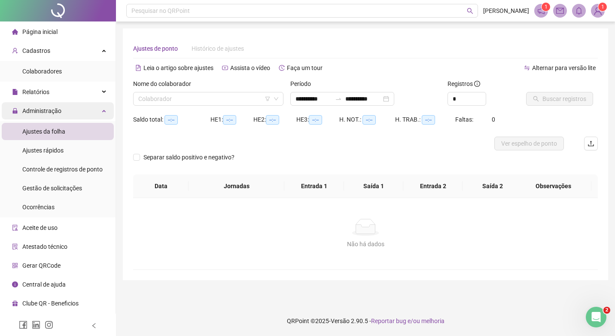
type input "**********"
click at [150, 99] on input "search" at bounding box center [204, 98] width 132 height 13
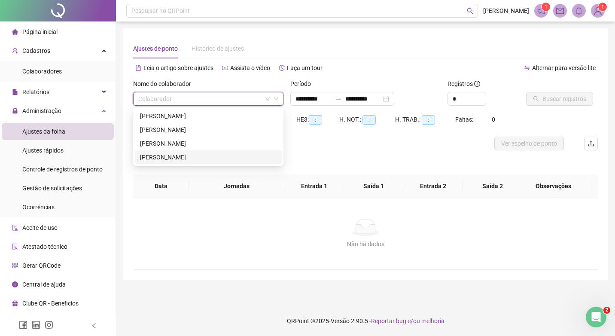
click at [159, 158] on div "[PERSON_NAME]" at bounding box center [208, 157] width 137 height 9
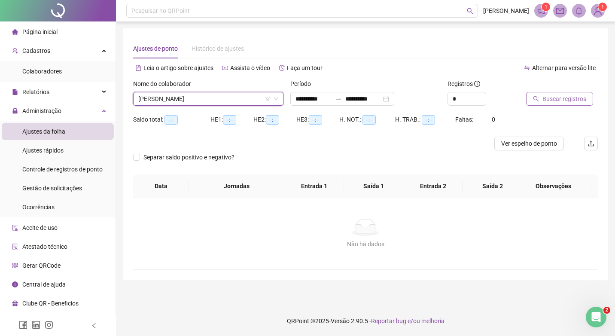
click at [548, 97] on span "Buscar registros" at bounding box center [565, 98] width 44 height 9
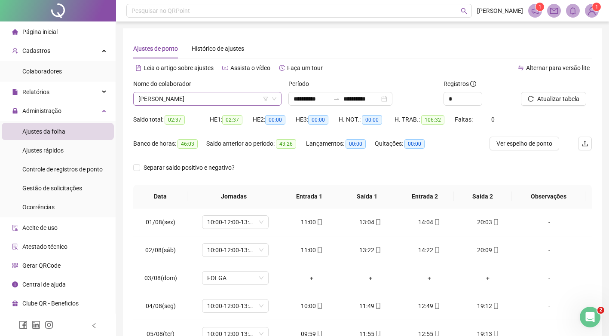
click at [230, 98] on span "[PERSON_NAME]" at bounding box center [207, 98] width 138 height 13
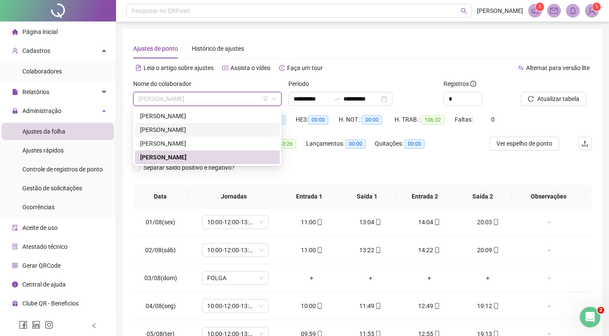
click at [212, 129] on div "[PERSON_NAME]" at bounding box center [207, 129] width 135 height 9
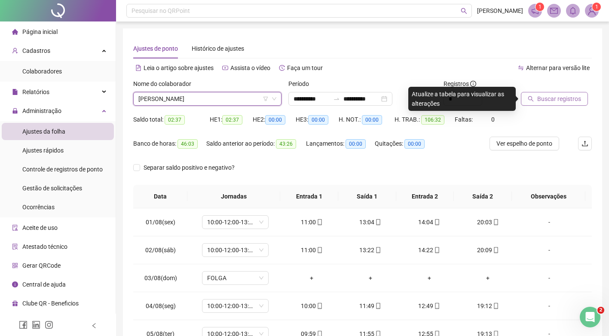
click at [567, 101] on span "Buscar registros" at bounding box center [559, 98] width 44 height 9
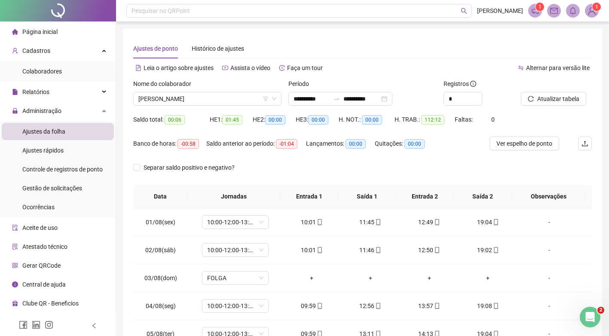
drag, startPoint x: 588, startPoint y: 232, endPoint x: 590, endPoint y: 343, distance: 111.3
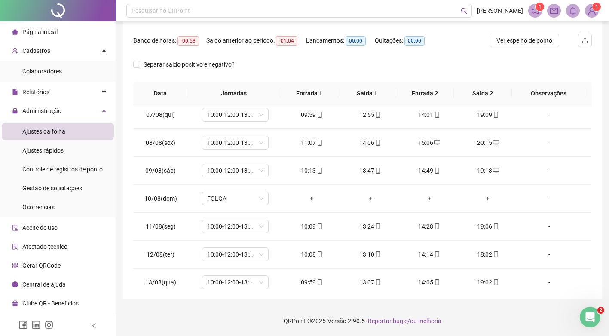
scroll to position [291, 0]
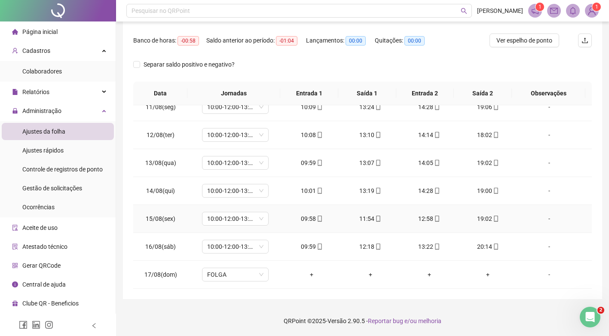
click at [544, 219] on div "-" at bounding box center [549, 218] width 51 height 9
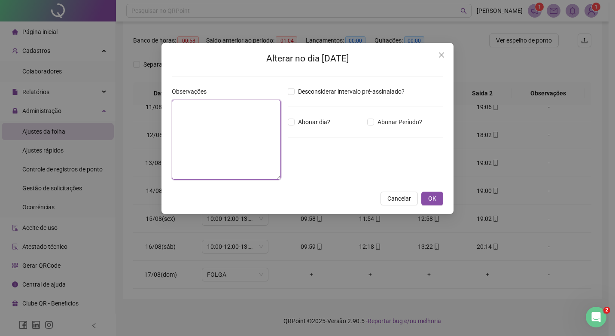
click at [187, 108] on textarea at bounding box center [226, 140] width 109 height 80
type textarea "**********"
click at [432, 200] on span "OK" at bounding box center [432, 198] width 8 height 9
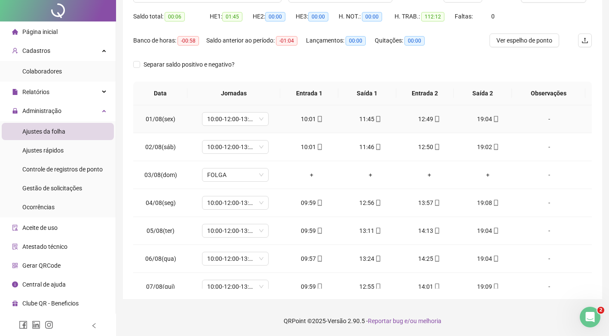
scroll to position [0, 0]
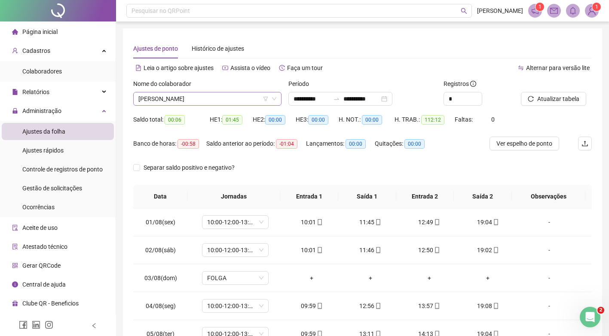
click at [247, 95] on span "[PERSON_NAME]" at bounding box center [207, 98] width 138 height 13
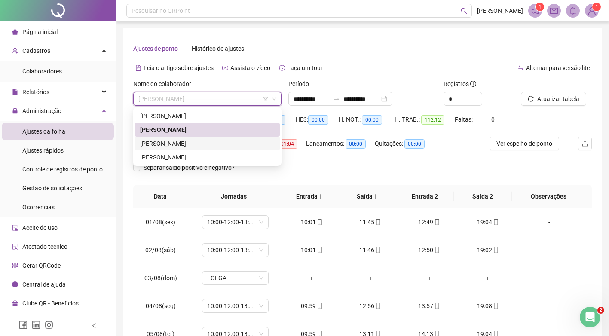
click at [207, 148] on div "[PERSON_NAME]" at bounding box center [207, 143] width 135 height 9
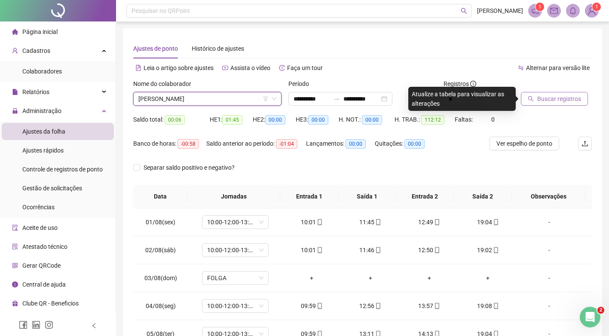
click at [548, 102] on span "Buscar registros" at bounding box center [559, 98] width 44 height 9
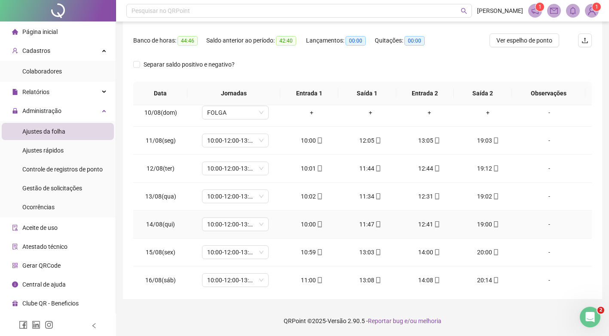
scroll to position [291, 0]
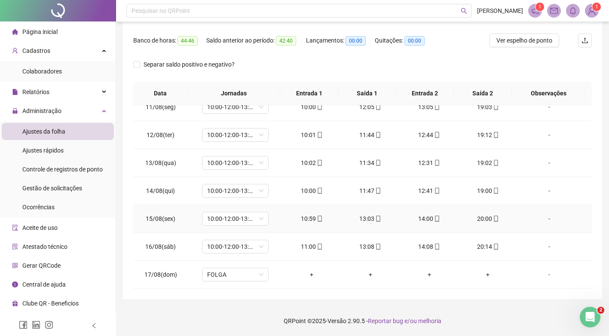
click at [545, 219] on div "-" at bounding box center [549, 218] width 51 height 9
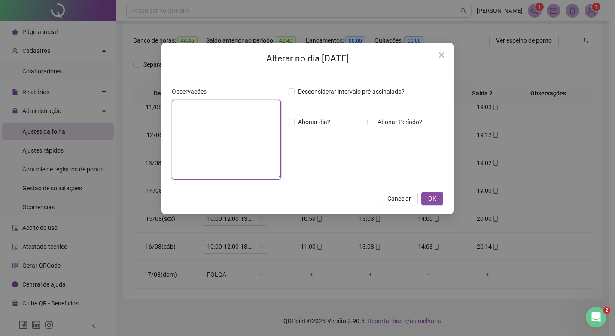
click at [197, 106] on textarea at bounding box center [226, 140] width 109 height 80
type textarea "**********"
click at [432, 196] on span "OK" at bounding box center [432, 198] width 8 height 9
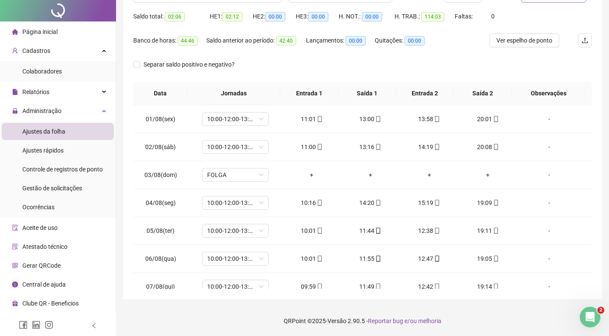
scroll to position [0, 0]
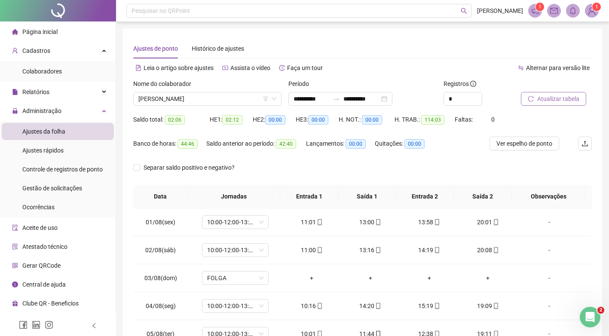
click at [551, 97] on span "Atualizar tabela" at bounding box center [558, 98] width 42 height 9
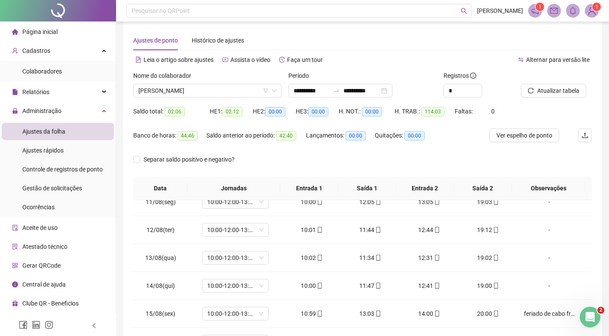
scroll to position [103, 0]
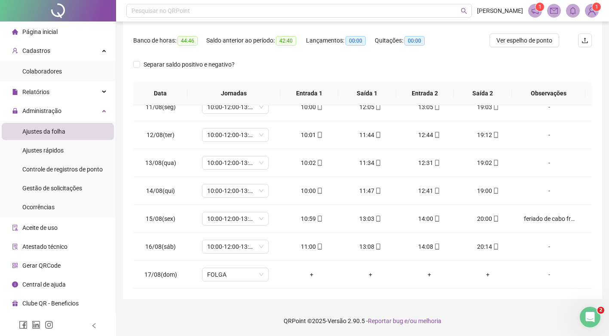
drag, startPoint x: 613, startPoint y: 152, endPoint x: 16, endPoint y: 4, distance: 615.0
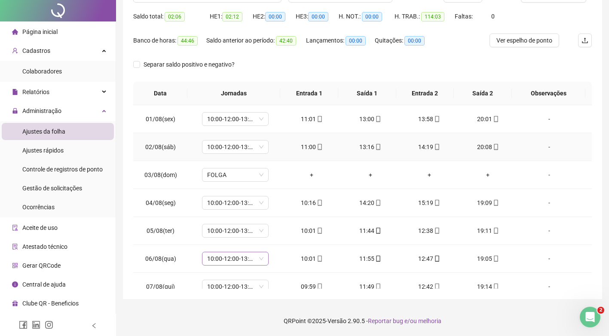
scroll to position [0, 0]
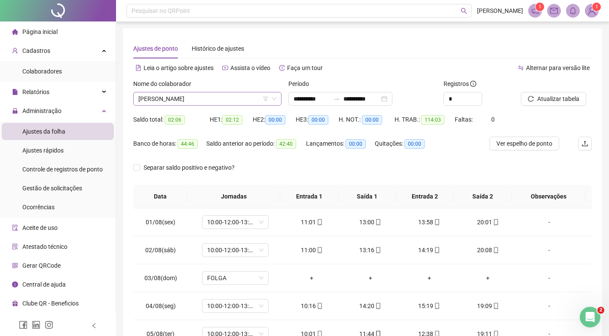
click at [239, 98] on span "[PERSON_NAME]" at bounding box center [207, 98] width 138 height 13
